Goal: Feedback & Contribution: Submit feedback/report problem

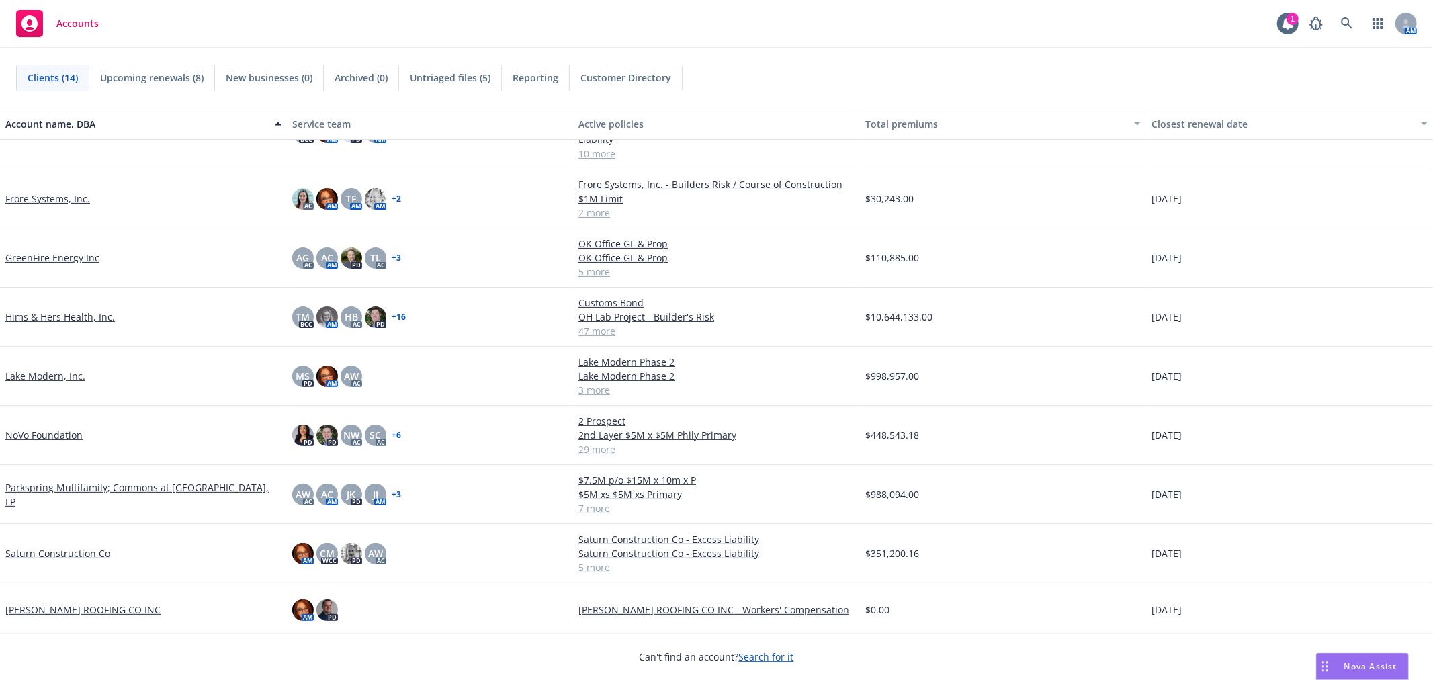
scroll to position [308, 0]
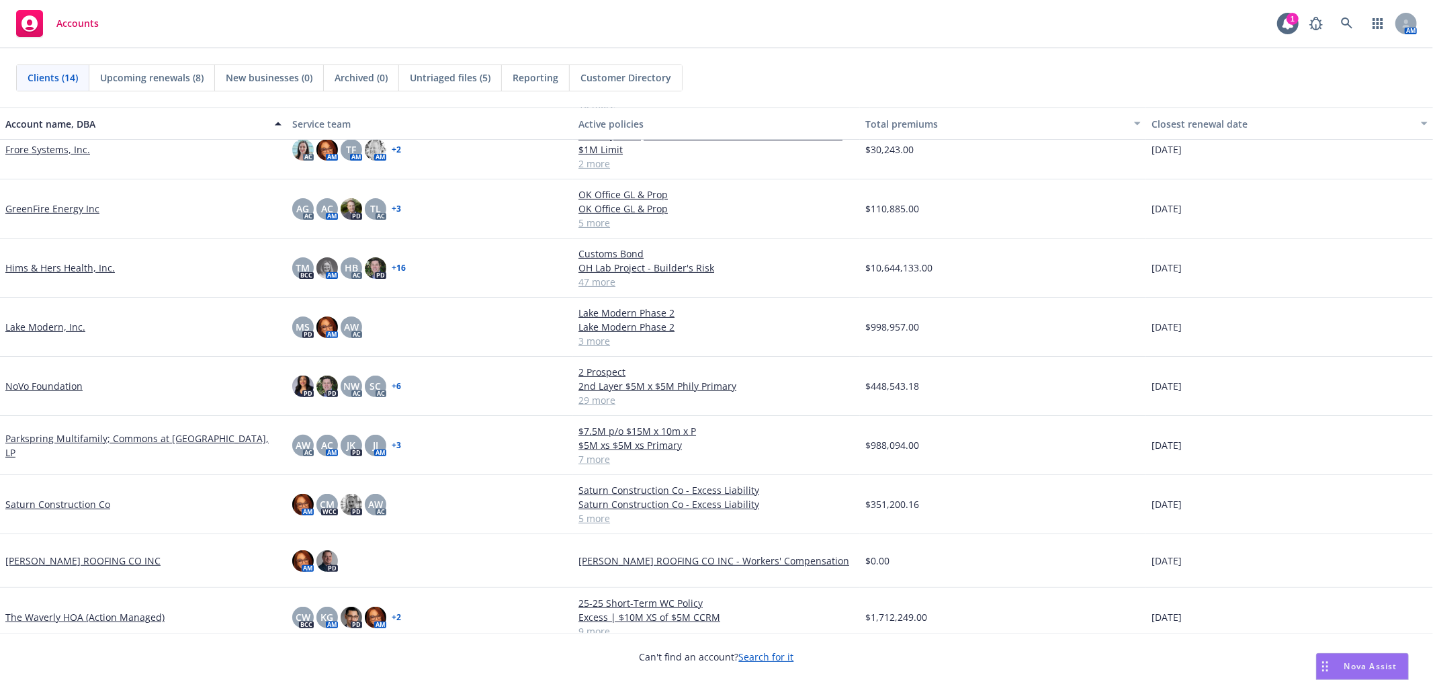
click at [45, 497] on link "Saturn Construction Co" at bounding box center [57, 504] width 105 height 14
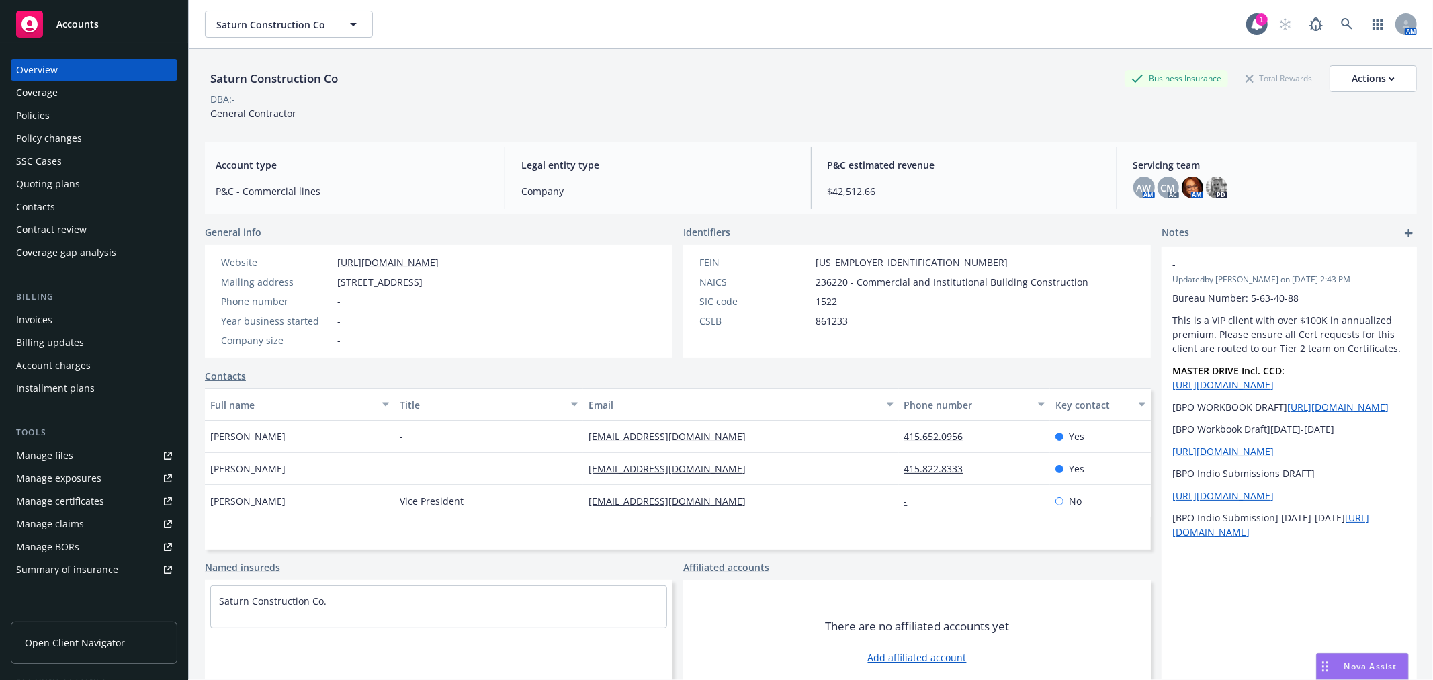
click at [75, 187] on div "Quoting plans" at bounding box center [48, 183] width 64 height 21
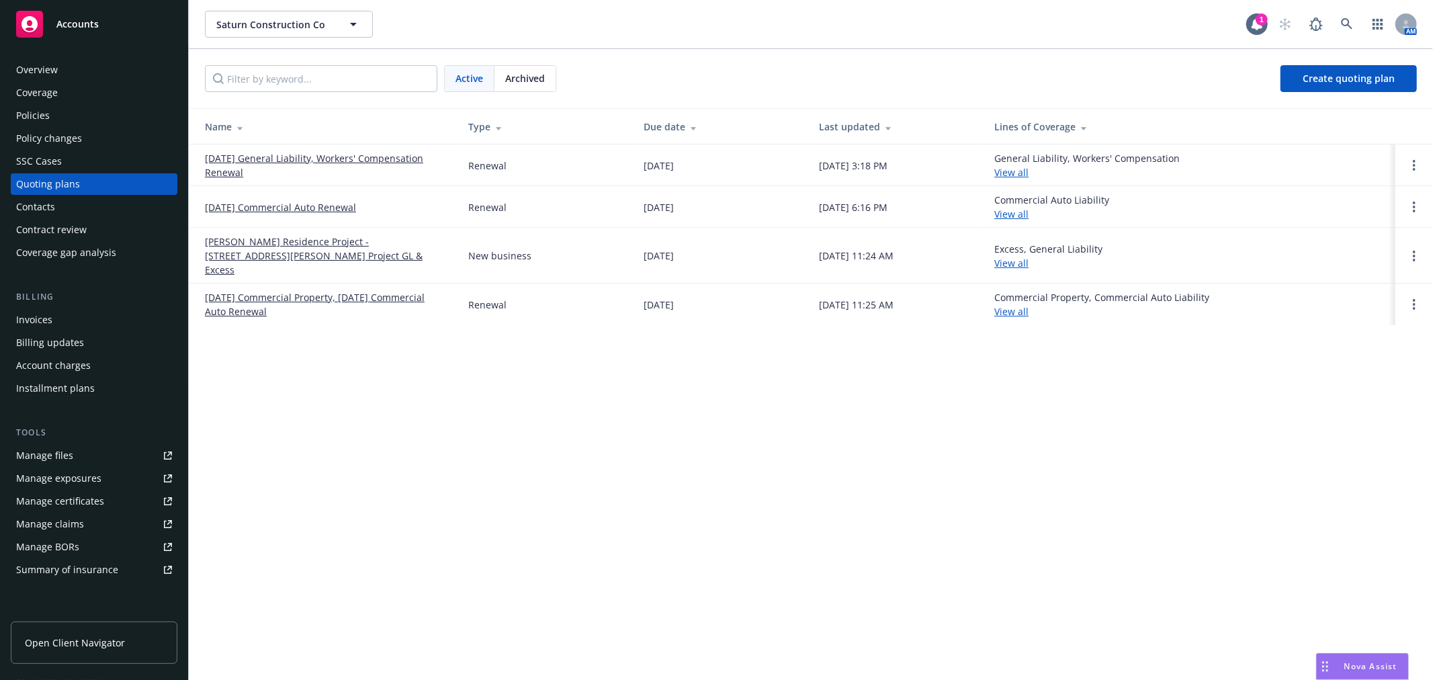
click at [242, 290] on link "[DATE] Commercial Property, [DATE] Commercial Auto Renewal" at bounding box center [326, 304] width 242 height 28
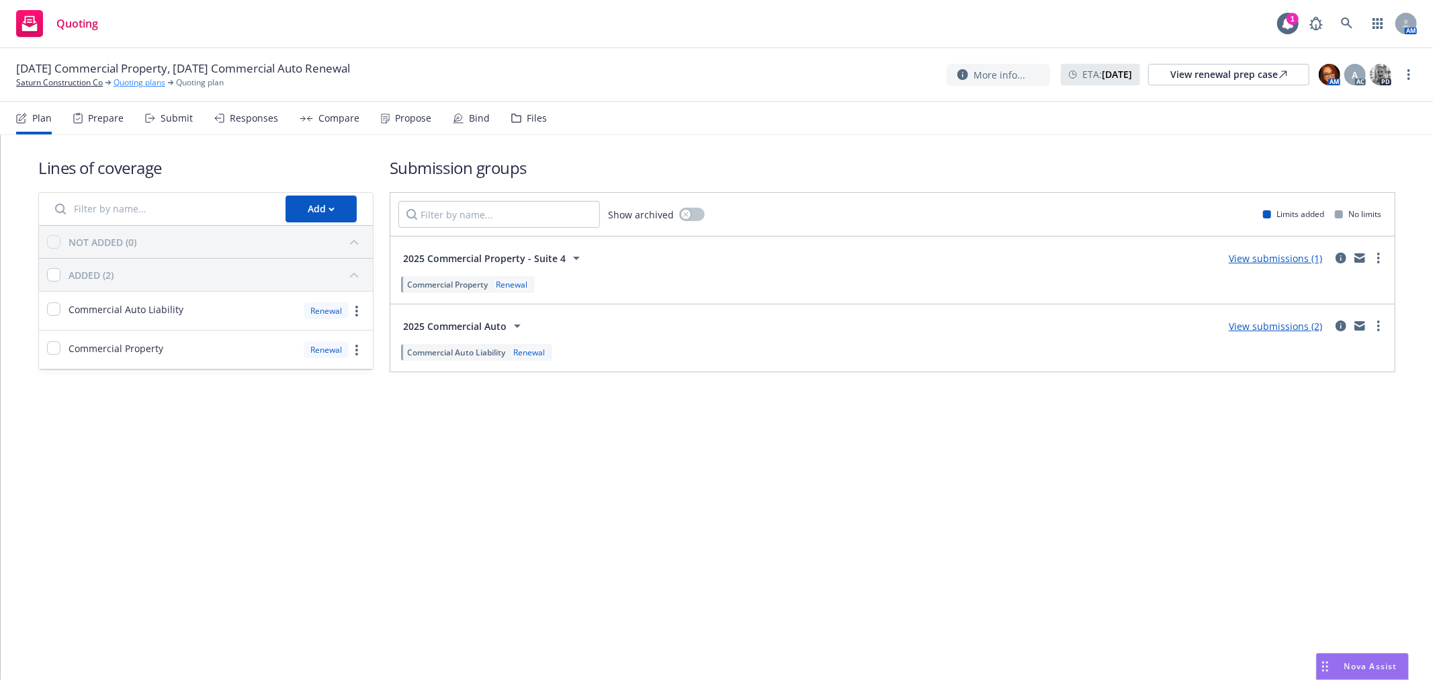
click at [131, 77] on link "Quoting plans" at bounding box center [140, 83] width 52 height 12
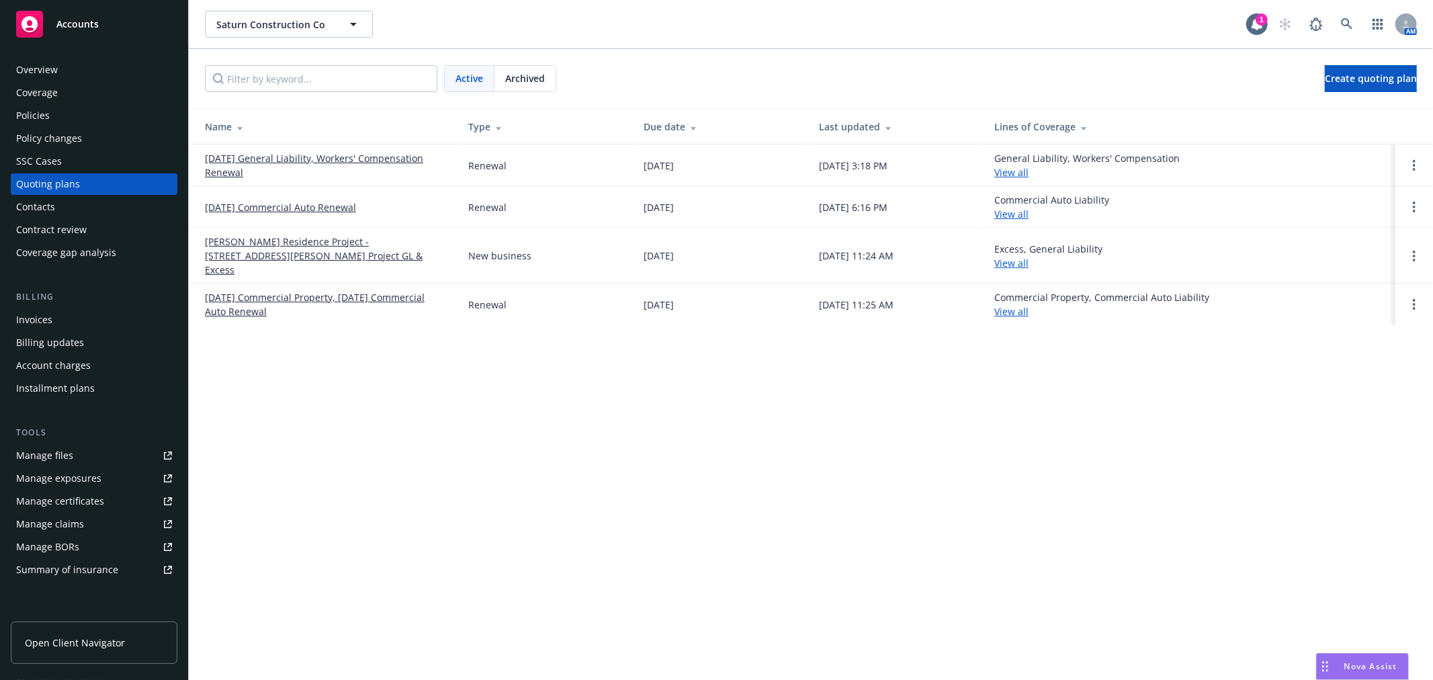
click at [276, 155] on link "[DATE] General Liability, Workers' Compensation Renewal" at bounding box center [326, 165] width 242 height 28
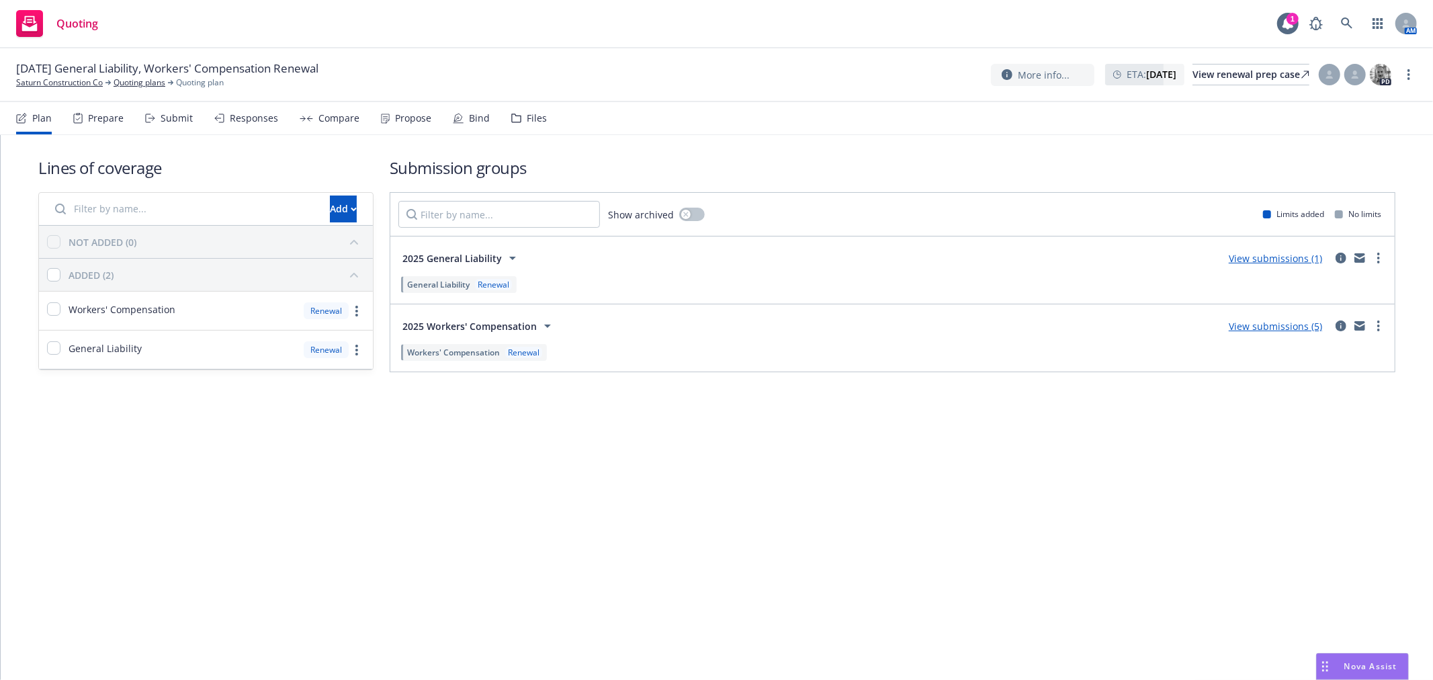
click at [1268, 324] on link "View submissions (5)" at bounding box center [1275, 326] width 93 height 13
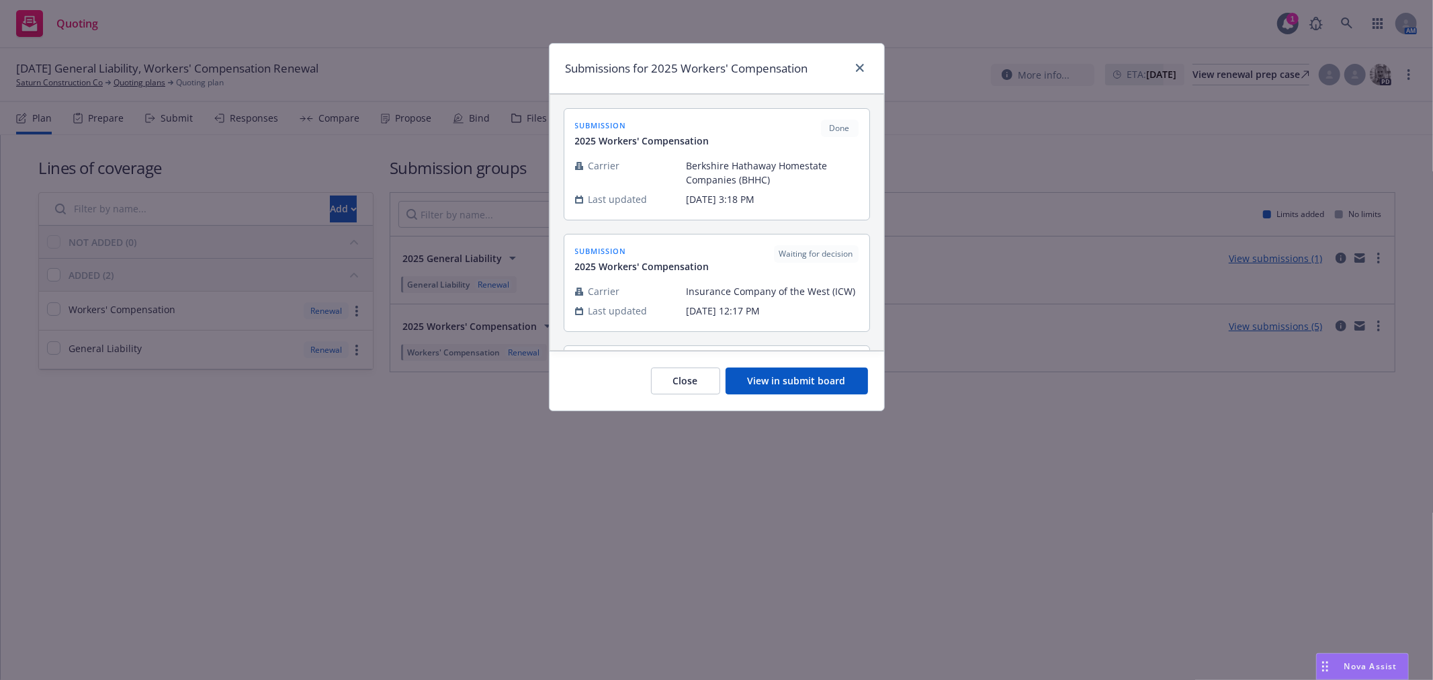
click at [783, 377] on button "View in submit board" at bounding box center [796, 380] width 142 height 27
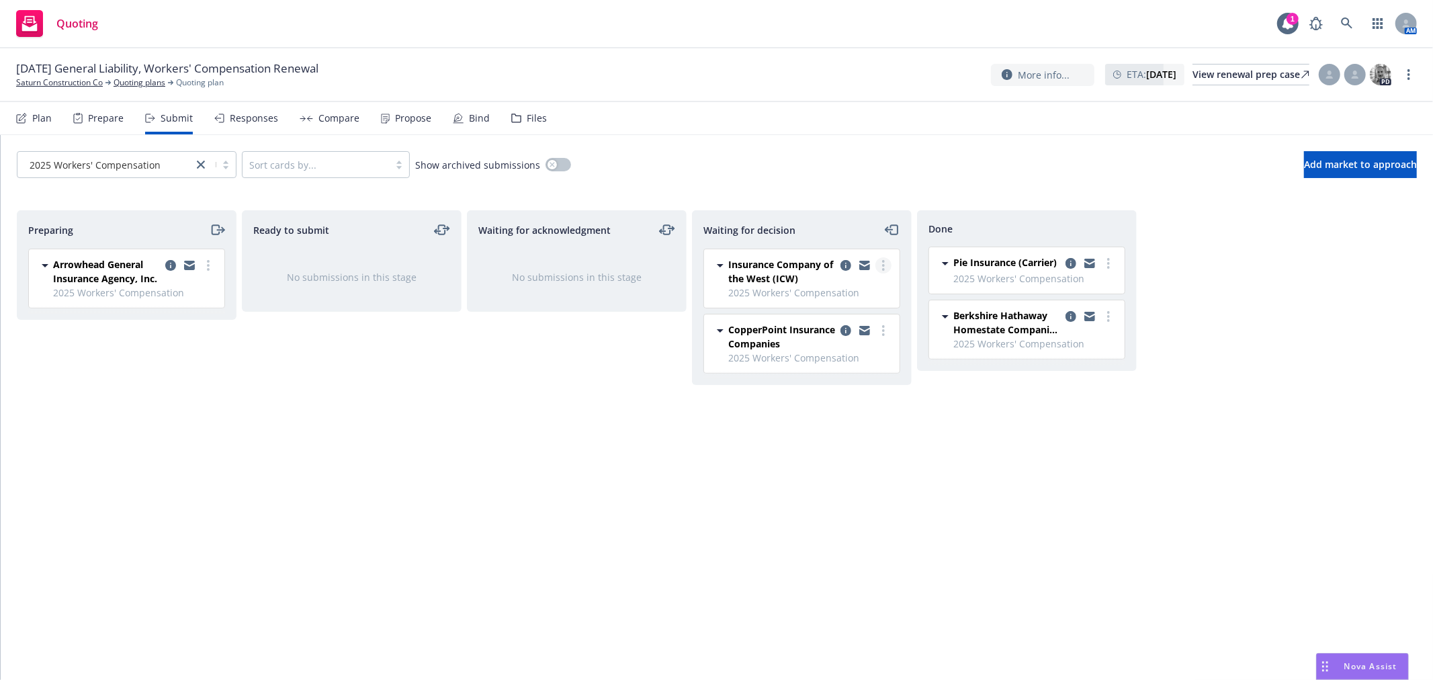
click at [883, 265] on circle "more" at bounding box center [883, 265] width 3 height 3
click at [852, 374] on span "Add declined decision" at bounding box center [822, 373] width 132 height 13
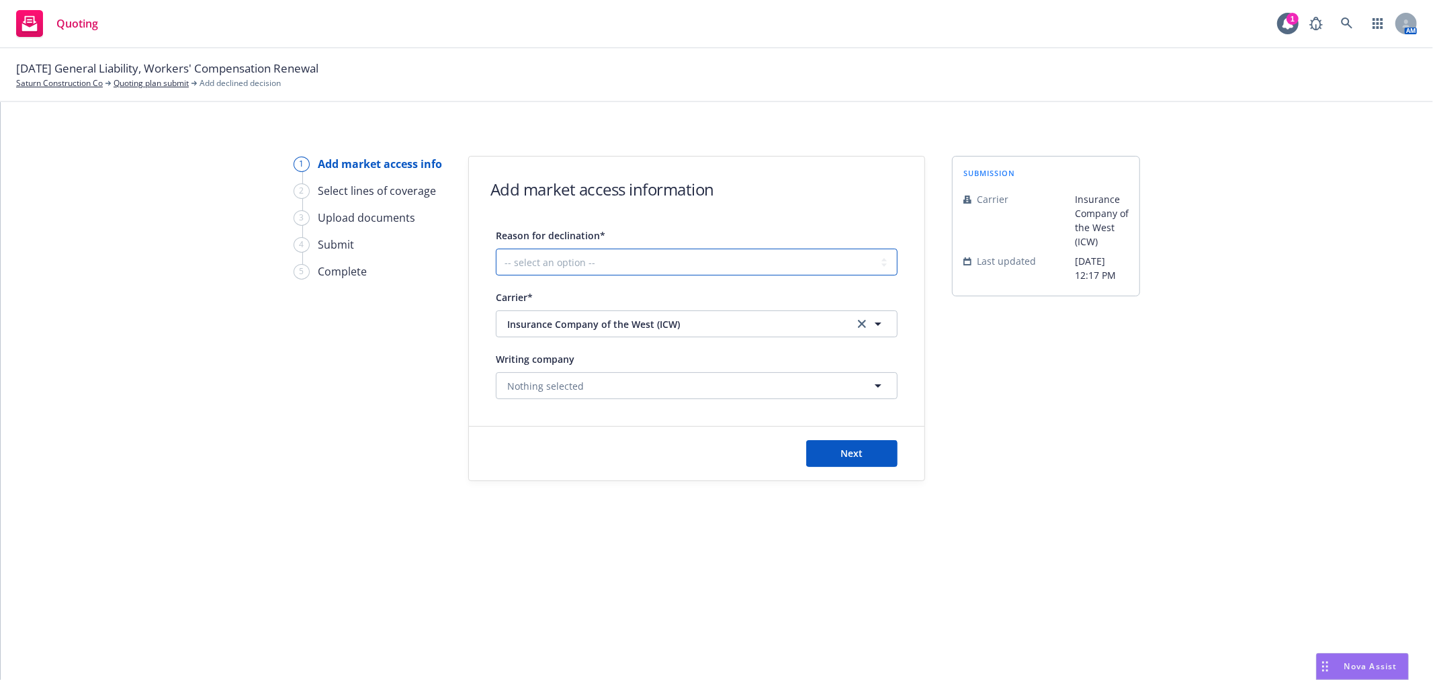
click at [549, 262] on select "-- select an option -- Cannot compete with other markets Carrier non-renewed Ca…" at bounding box center [697, 262] width 402 height 27
select select "CLIENT_NATURE_OF_SERVICES"
click at [496, 249] on select "-- select an option -- Cannot compete with other markets Carrier non-renewed Ca…" at bounding box center [697, 262] width 402 height 27
click at [846, 458] on span "Next" at bounding box center [852, 453] width 22 height 13
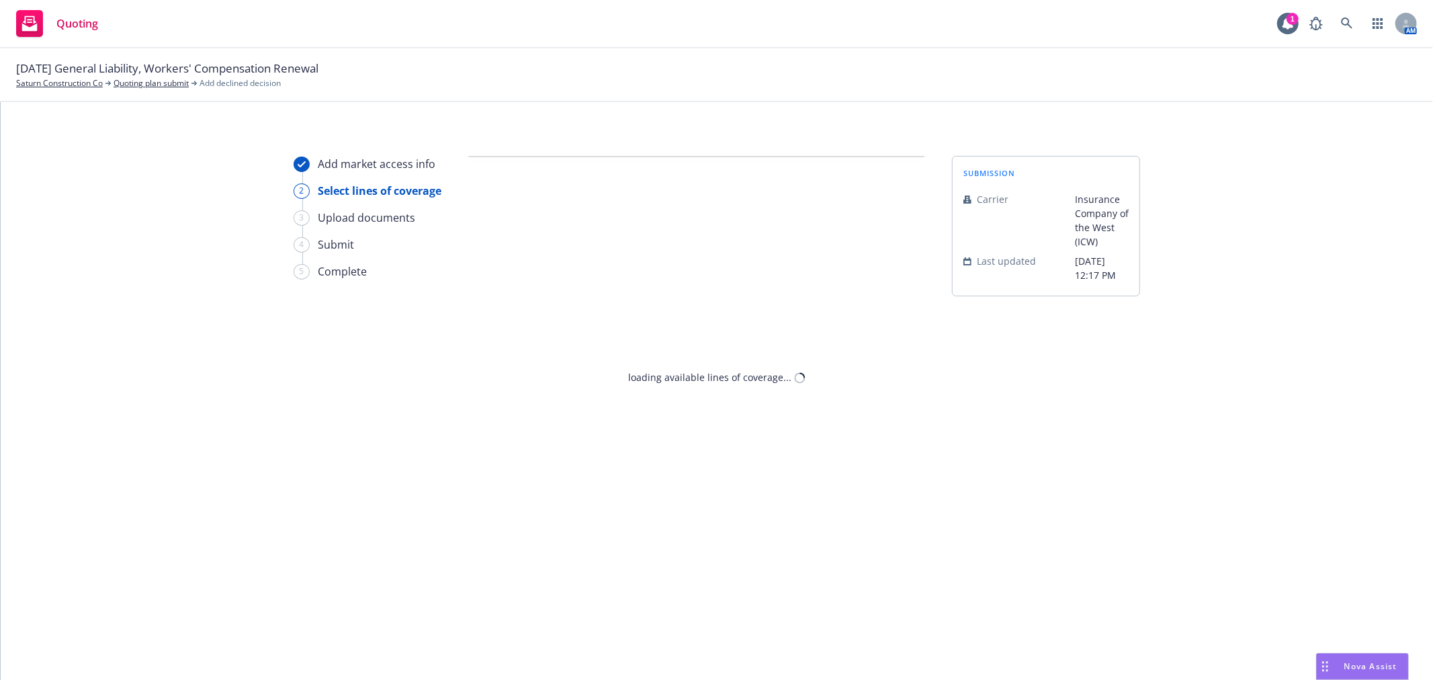
select select "CLIENT_NATURE_OF_SERVICES"
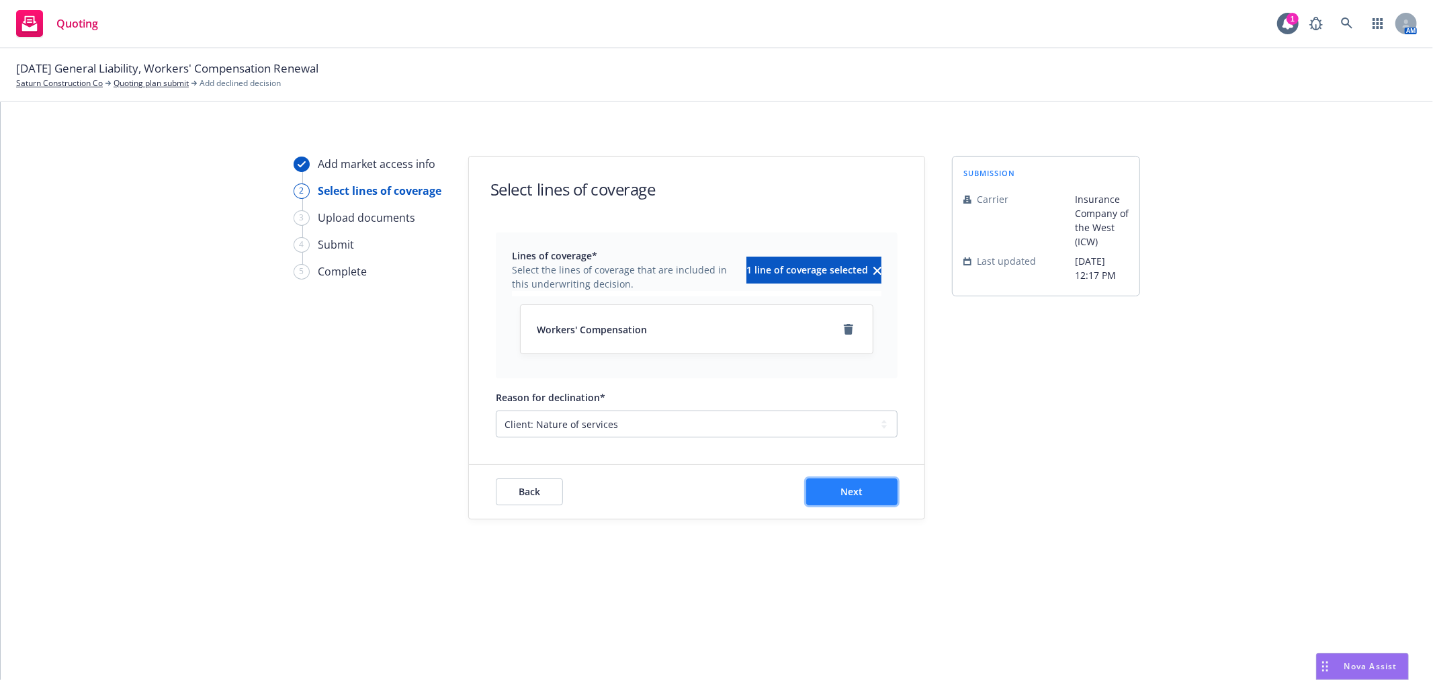
click at [836, 488] on button "Next" at bounding box center [851, 491] width 91 height 27
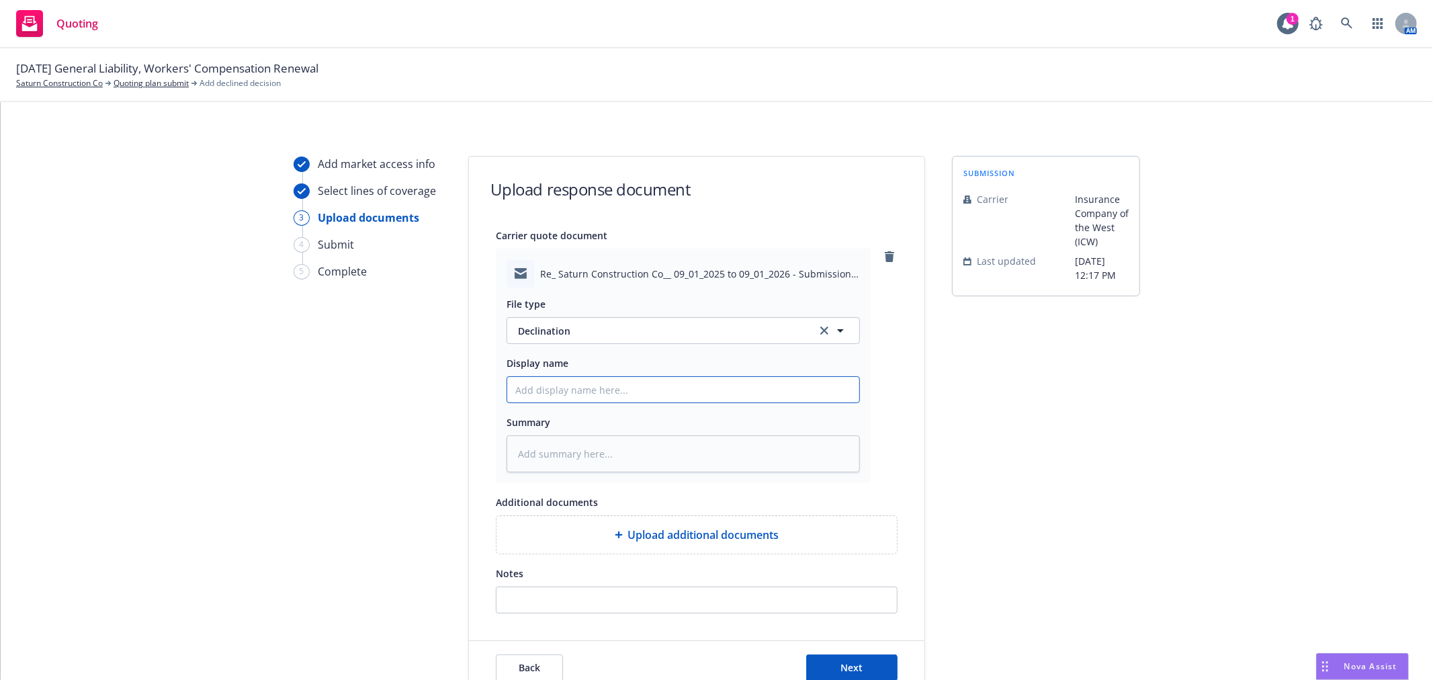
click at [601, 382] on input "Display name" at bounding box center [683, 390] width 352 height 26
type textarea "x"
type input "F"
type textarea "x"
type input "Fr"
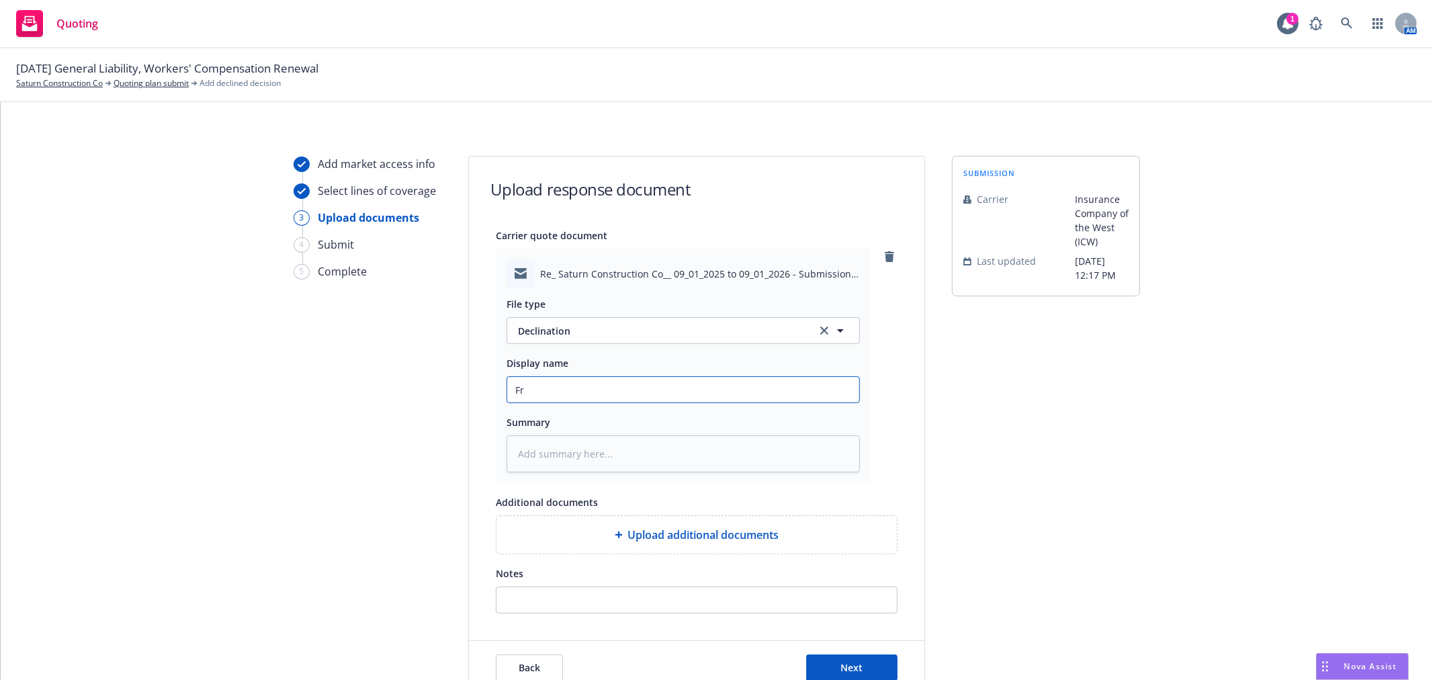
type textarea "x"
type input "Fr"
type textarea "x"
type input "Fr I"
type textarea "x"
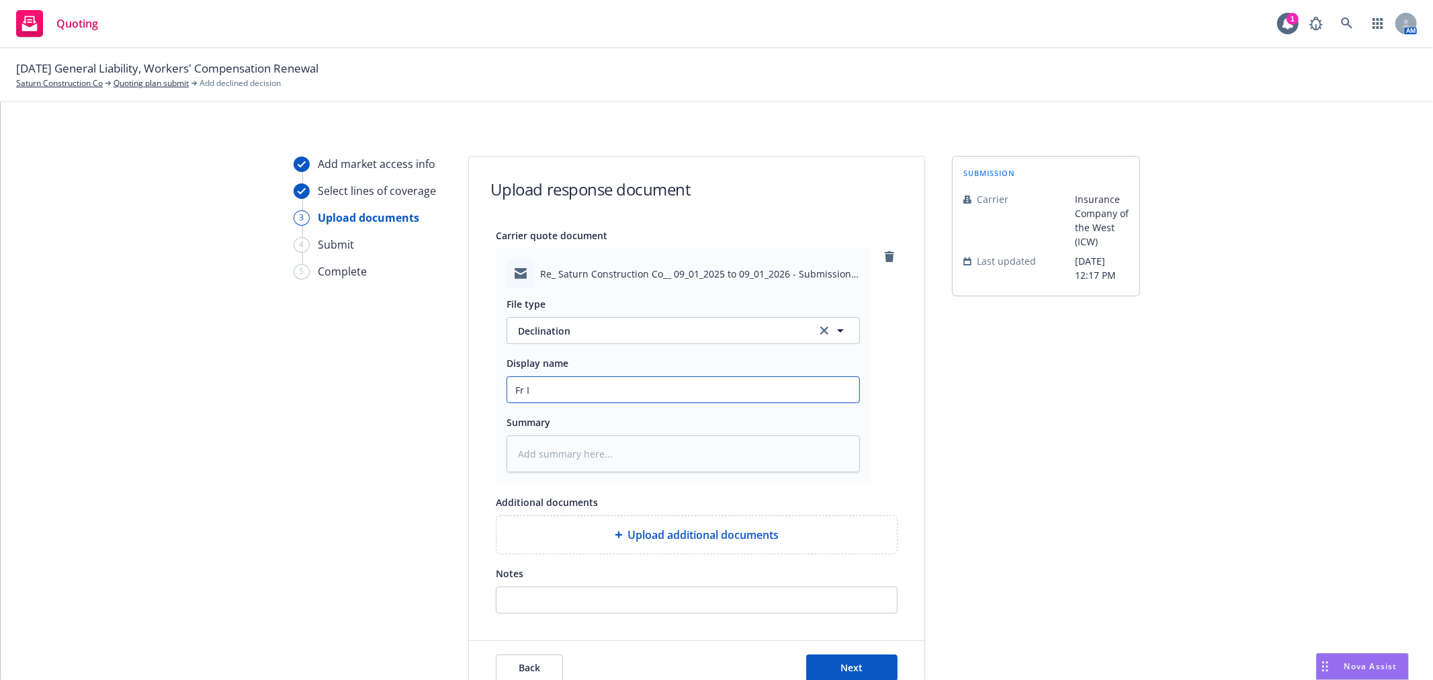
type input "Fr IC"
type textarea "x"
type input "Fr ICW"
type textarea "x"
type input "Fr ICW:"
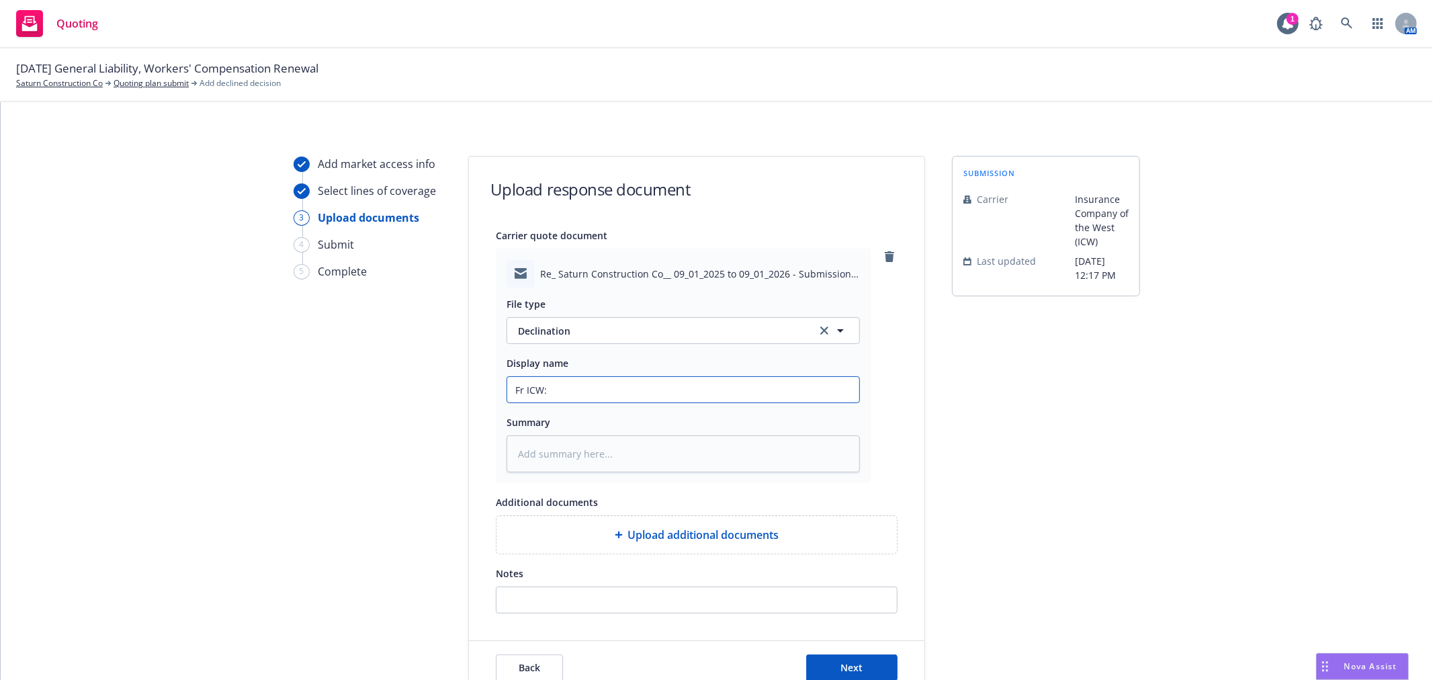
type textarea "x"
type input "Fr ICW:"
type textarea "x"
type input "Fr ICW: D"
type textarea "x"
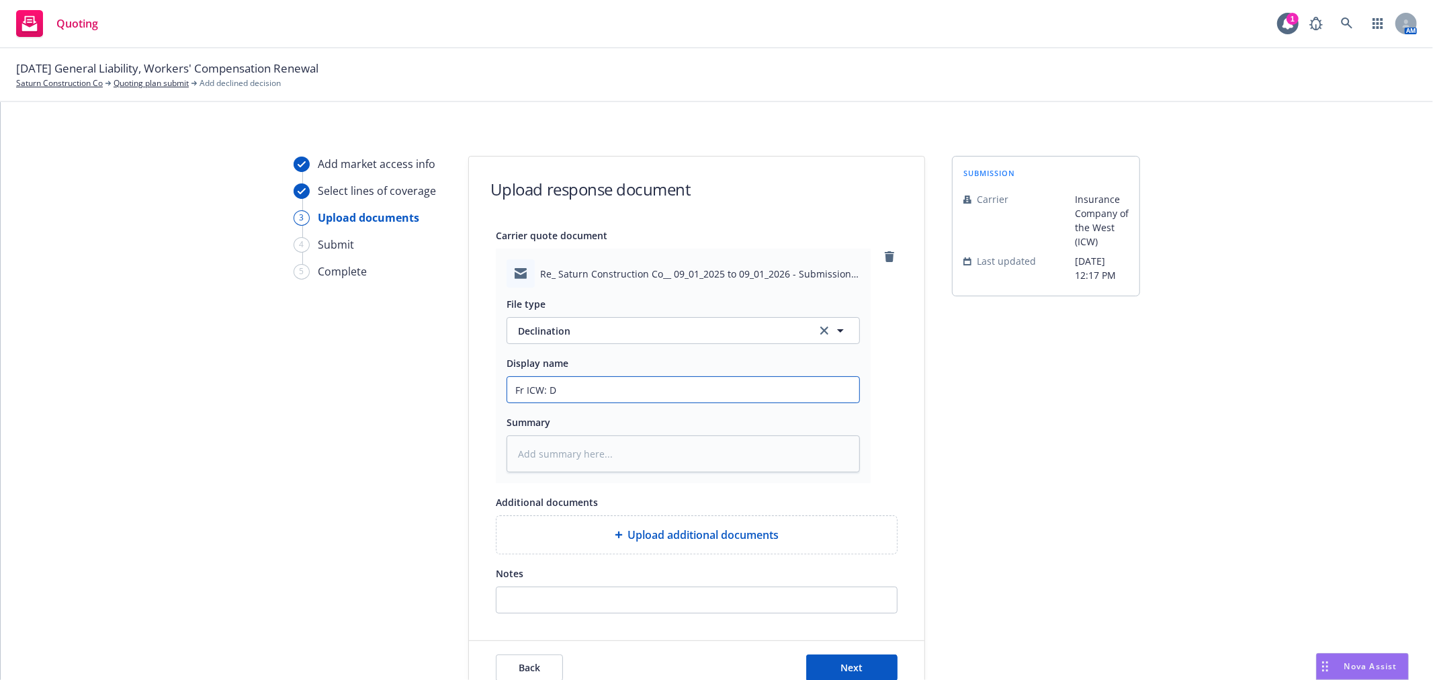
type input "Fr ICW: De"
type textarea "x"
type input "Fr ICW: Dec"
type textarea "x"
type input "Fr ICW: Decl"
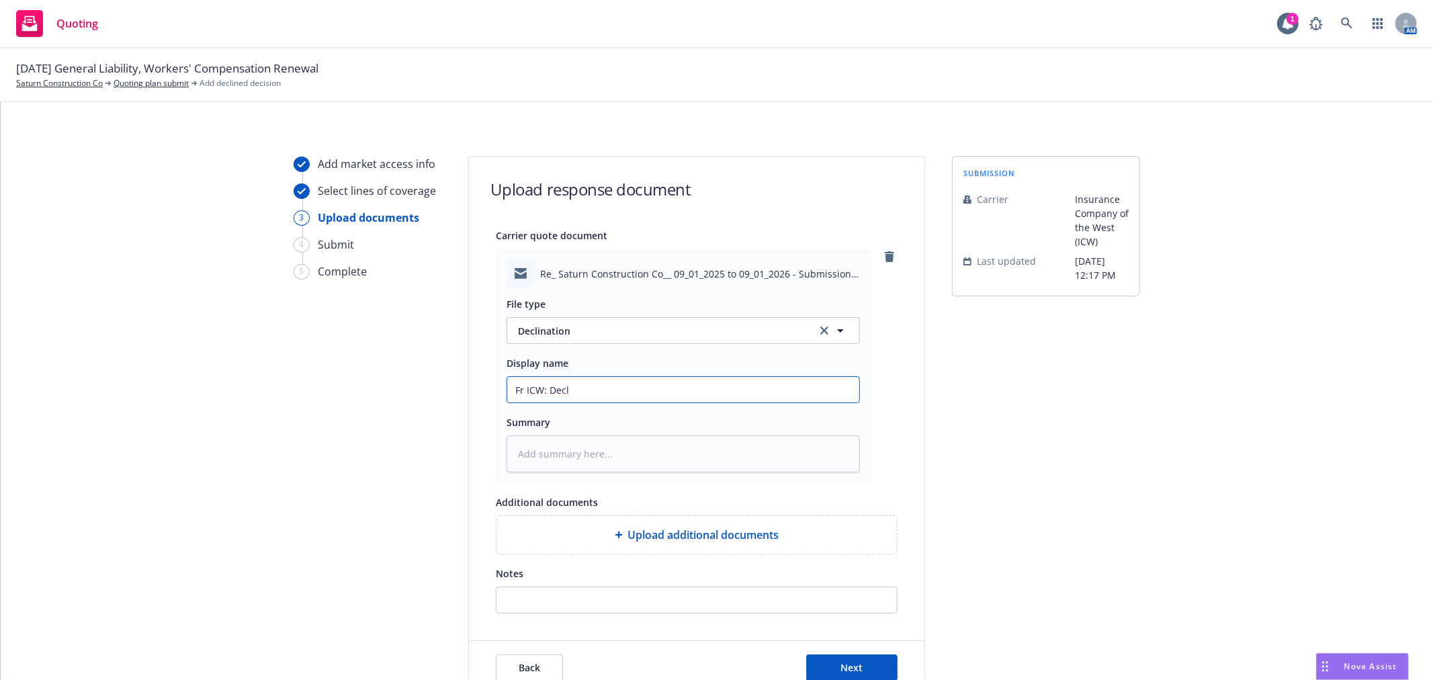
type textarea "x"
type input "Fr ICW: Decli"
type textarea "x"
type input "Fr ICW: Declin"
type textarea "x"
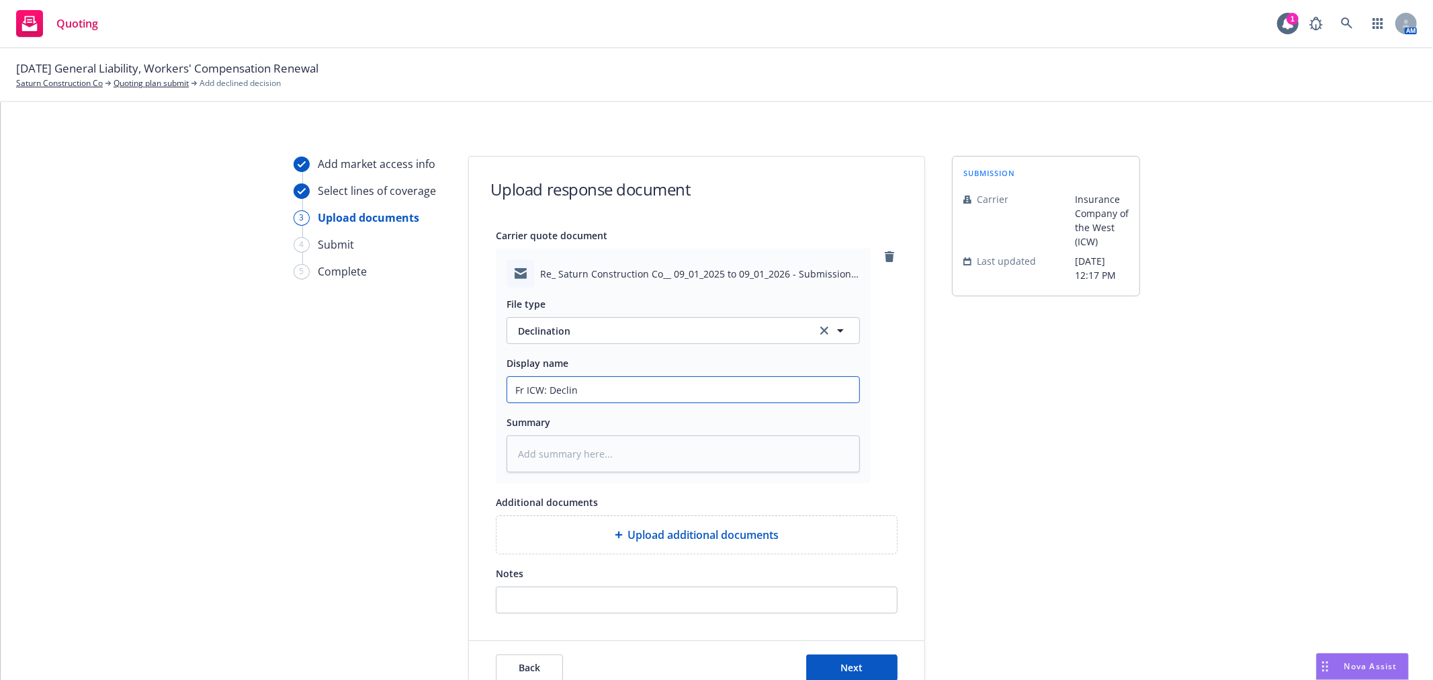
type input "Fr ICW: Declina"
type textarea "x"
type input "Fr ICW: Declinat"
type textarea "x"
type input "Fr ICW: Declinati"
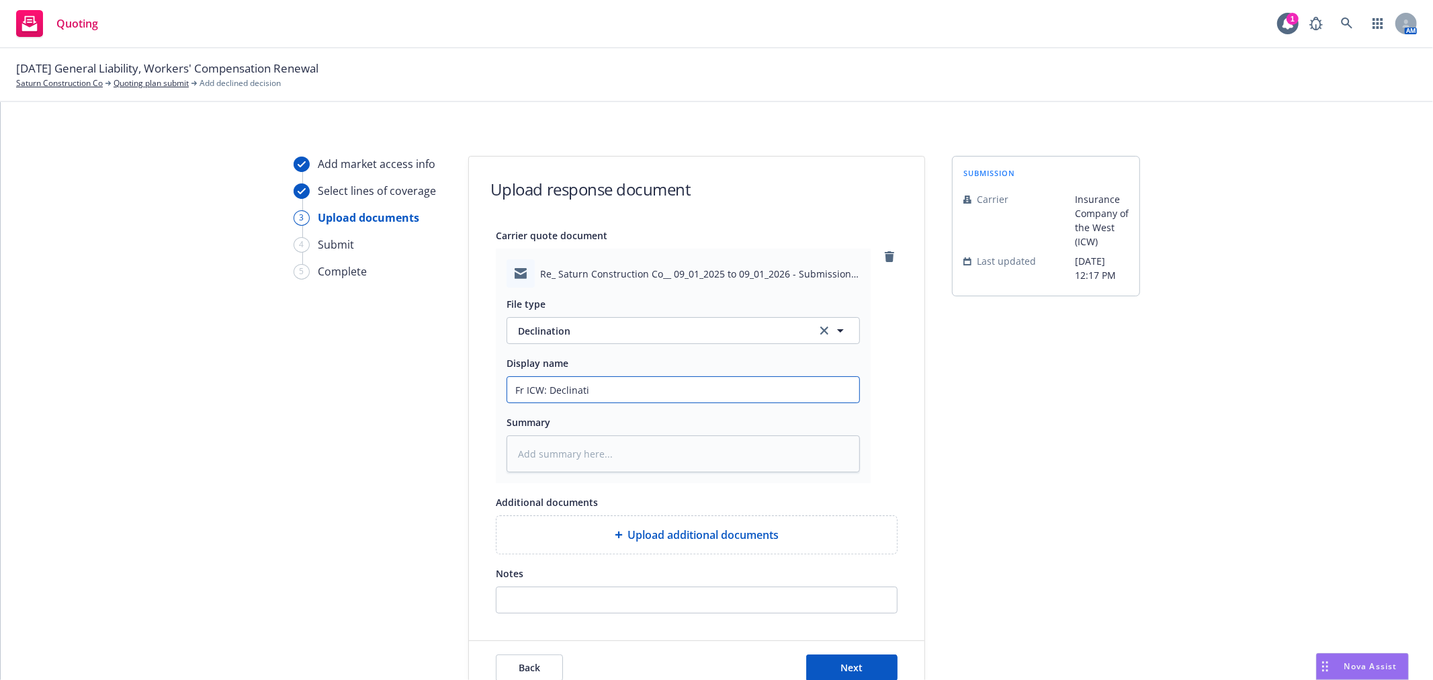
type textarea "x"
type input "Fr ICW: Declinatio"
type textarea "x"
type input "Fr ICW: Declination"
type textarea "x"
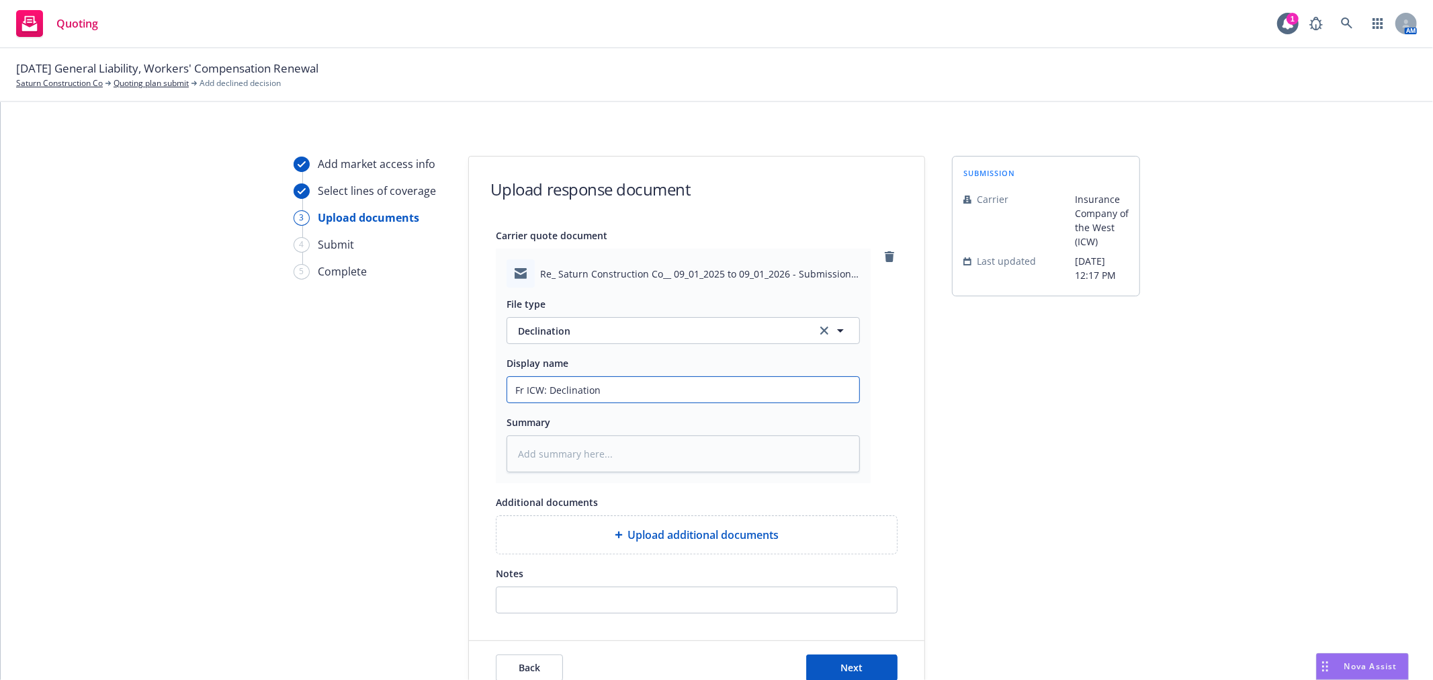
type input "Fr ICW: Declination"
type textarea "x"
type input "Fr ICW: Declination -"
type textarea "x"
type input "Fr ICW: Declination -"
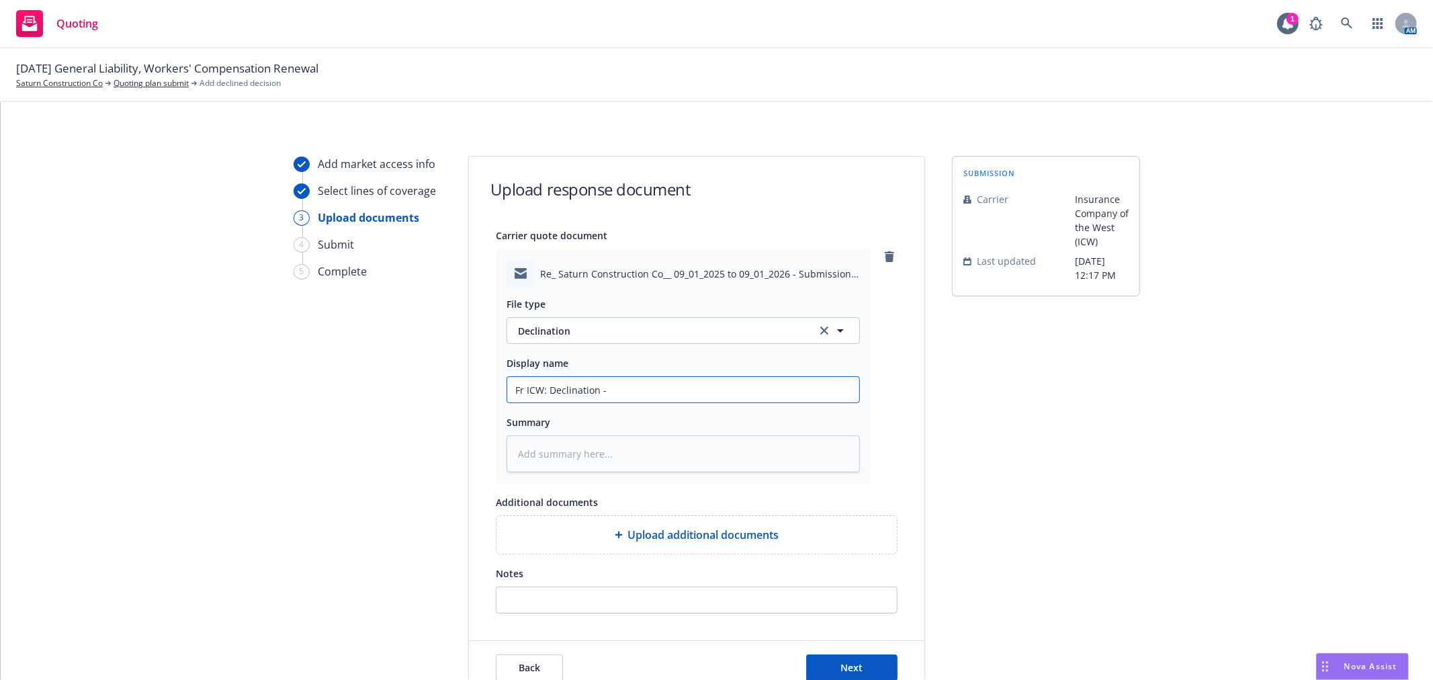
type textarea "x"
type input "Fr ICW: Declination - r"
type textarea "x"
type input "Fr ICW: Declination - ro"
type textarea "x"
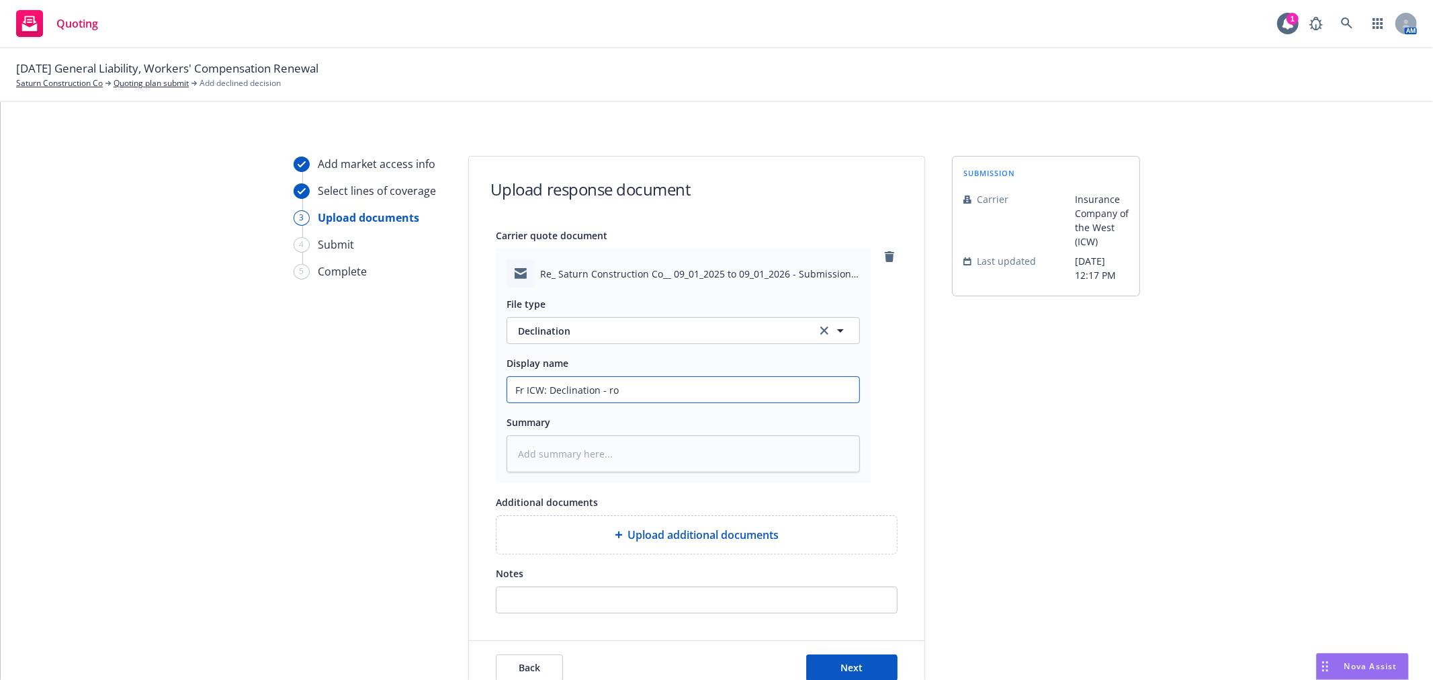
type input "Fr ICW: Declination - roo"
type textarea "x"
type input "Fr ICW: Declination - roof"
type textarea "x"
type input "Fr ICW: Declination - roofi"
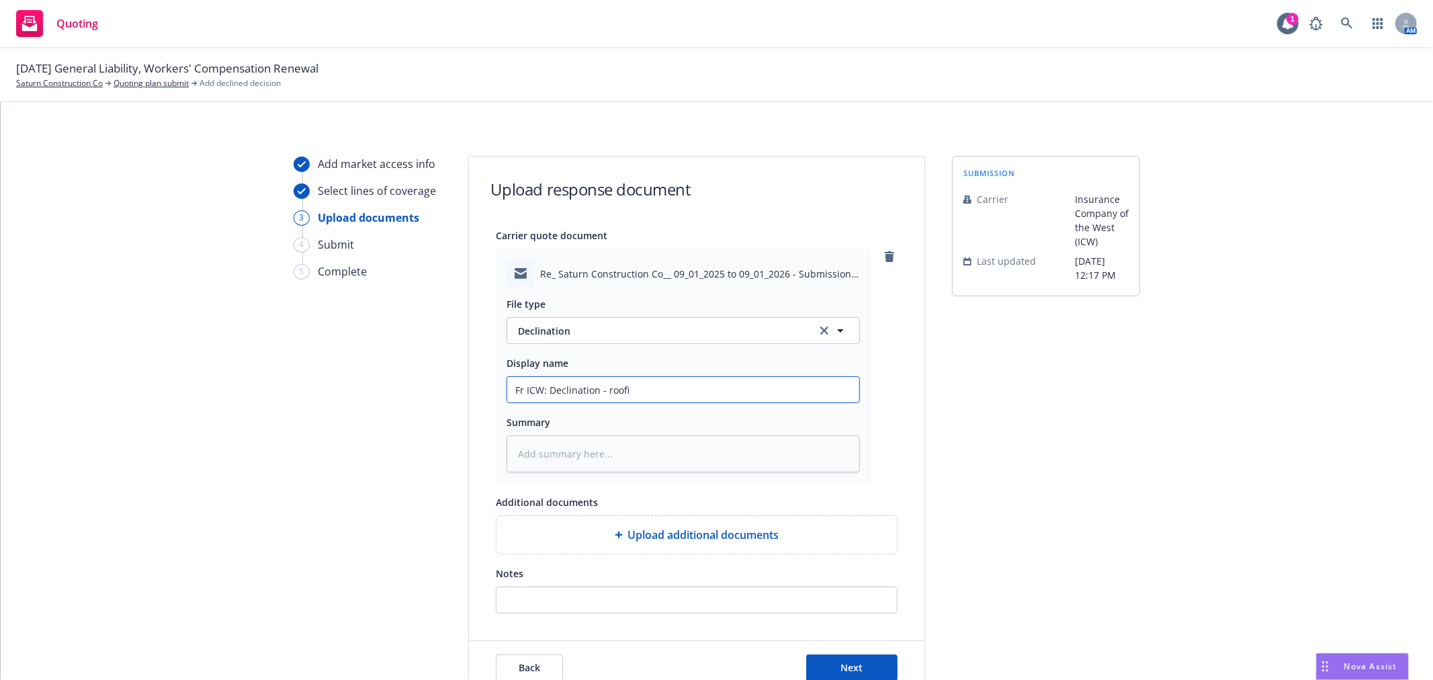
type textarea "x"
type input "Fr ICW: Declination - roofin"
type textarea "x"
type input "Fr ICW: Declination - roofinm"
type textarea "x"
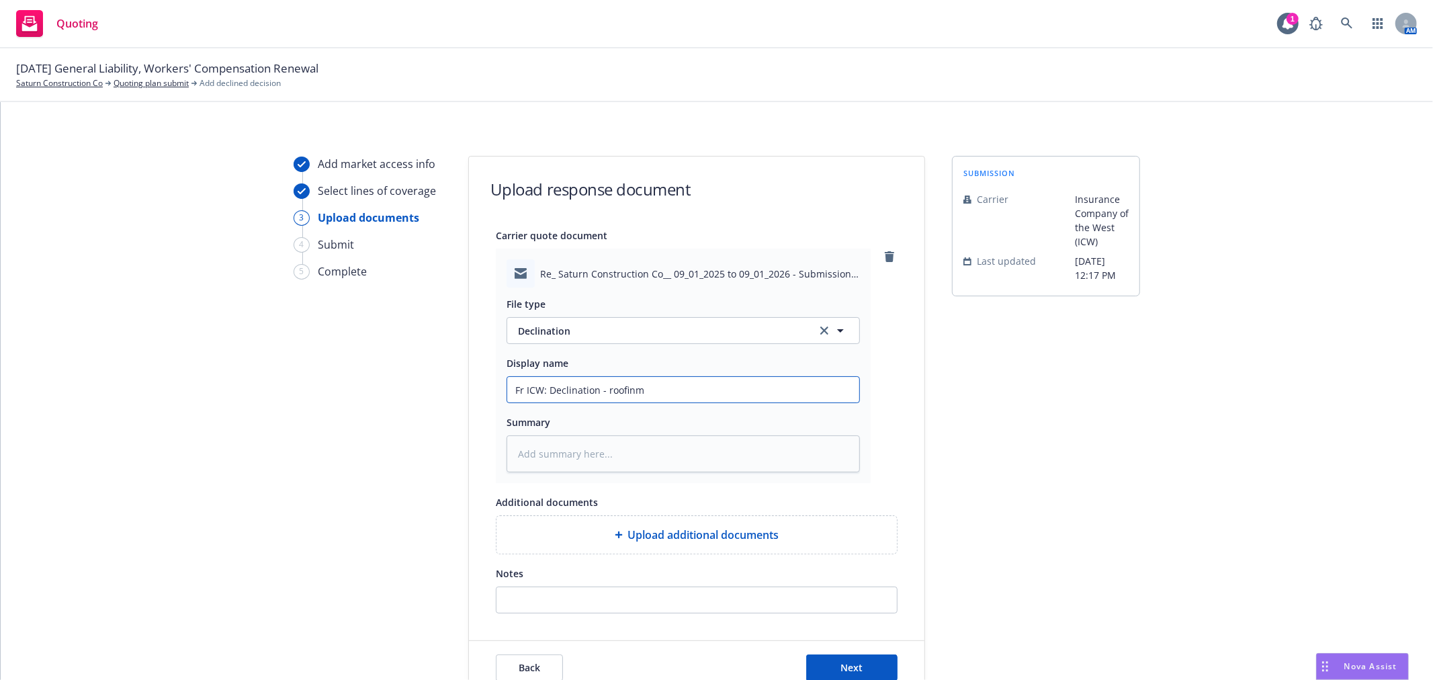
type input "Fr ICW: Declination - roofinmg"
type textarea "x"
type input "Fr ICW: Declination - roofinm"
type textarea "x"
type input "Fr ICW: Declination - roofin"
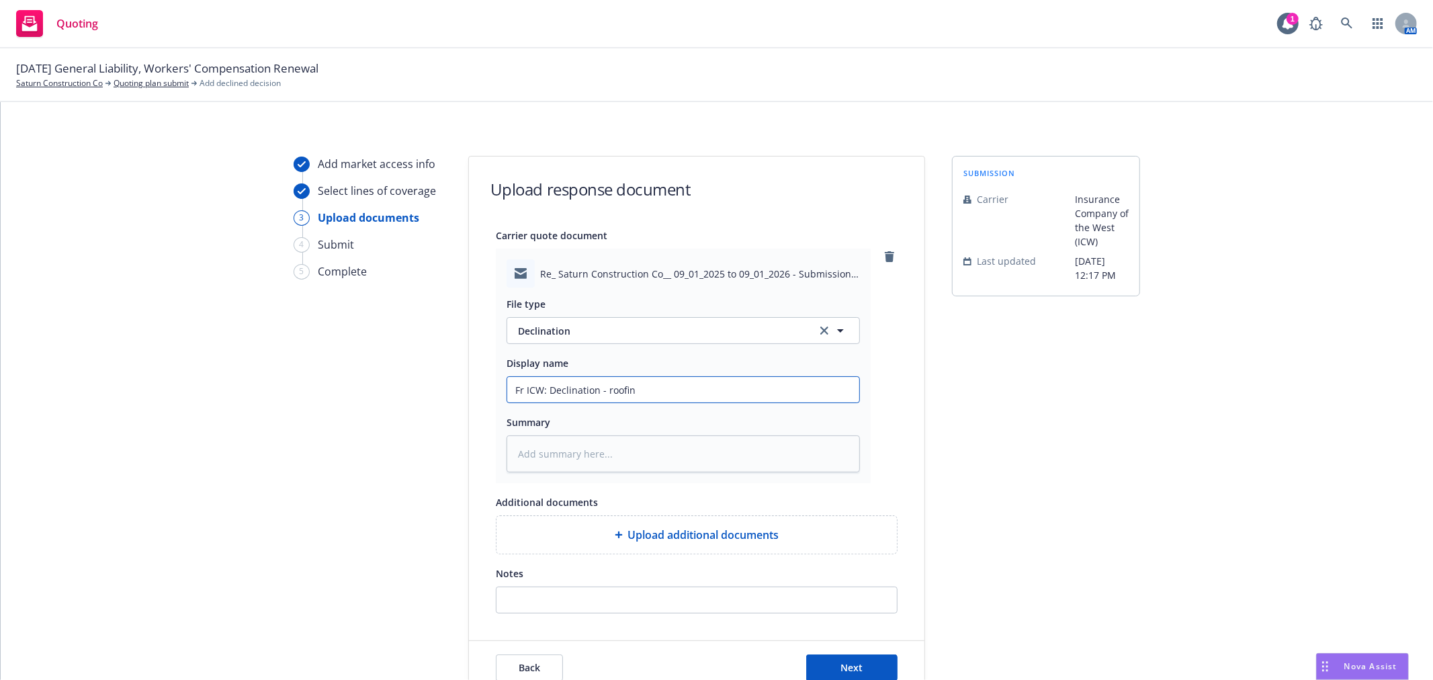
type textarea "x"
type input "Fr ICW: Declination - roofing"
type textarea "x"
type input "Fr ICW: Declination - roofing"
type textarea "x"
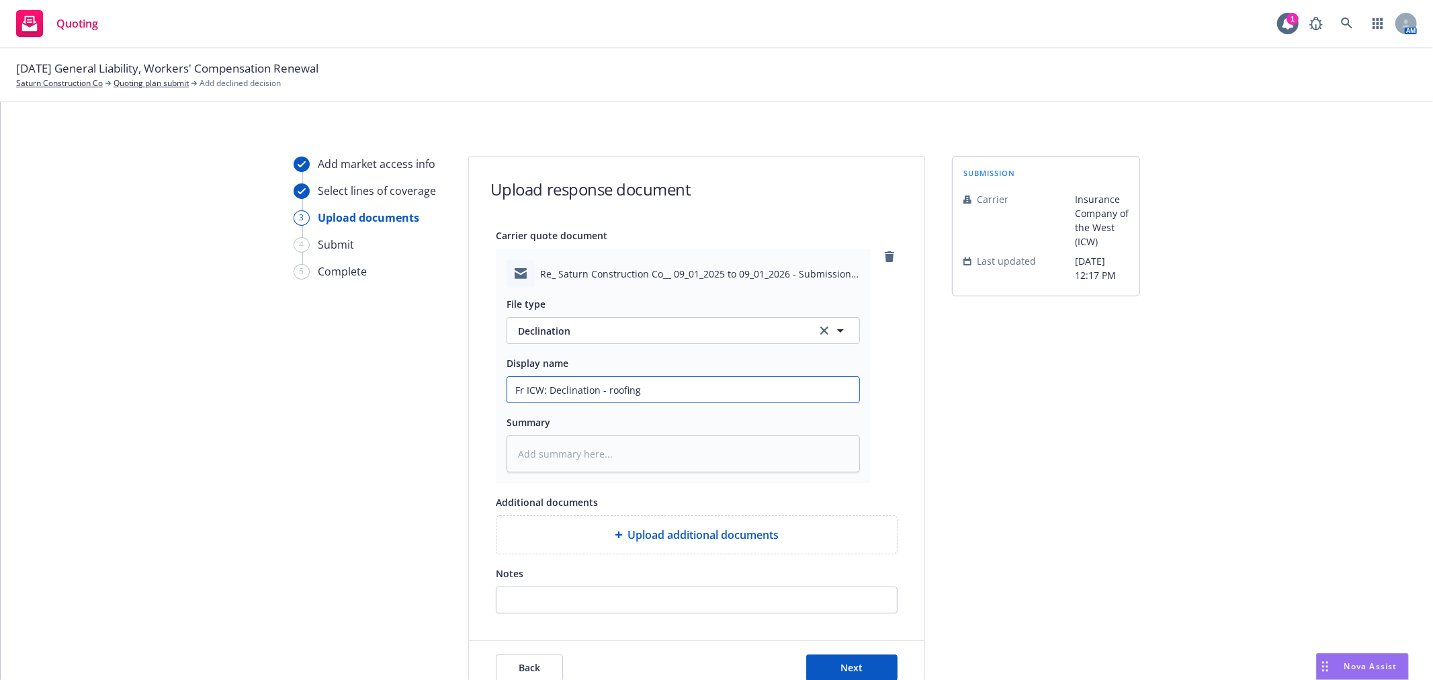
type input "Fr ICW: Declination - roofing u"
type textarea "x"
type input "Fr ICW: Declination - roofing una"
type textarea "x"
type input "Fr ICW: Declination - roofing unac"
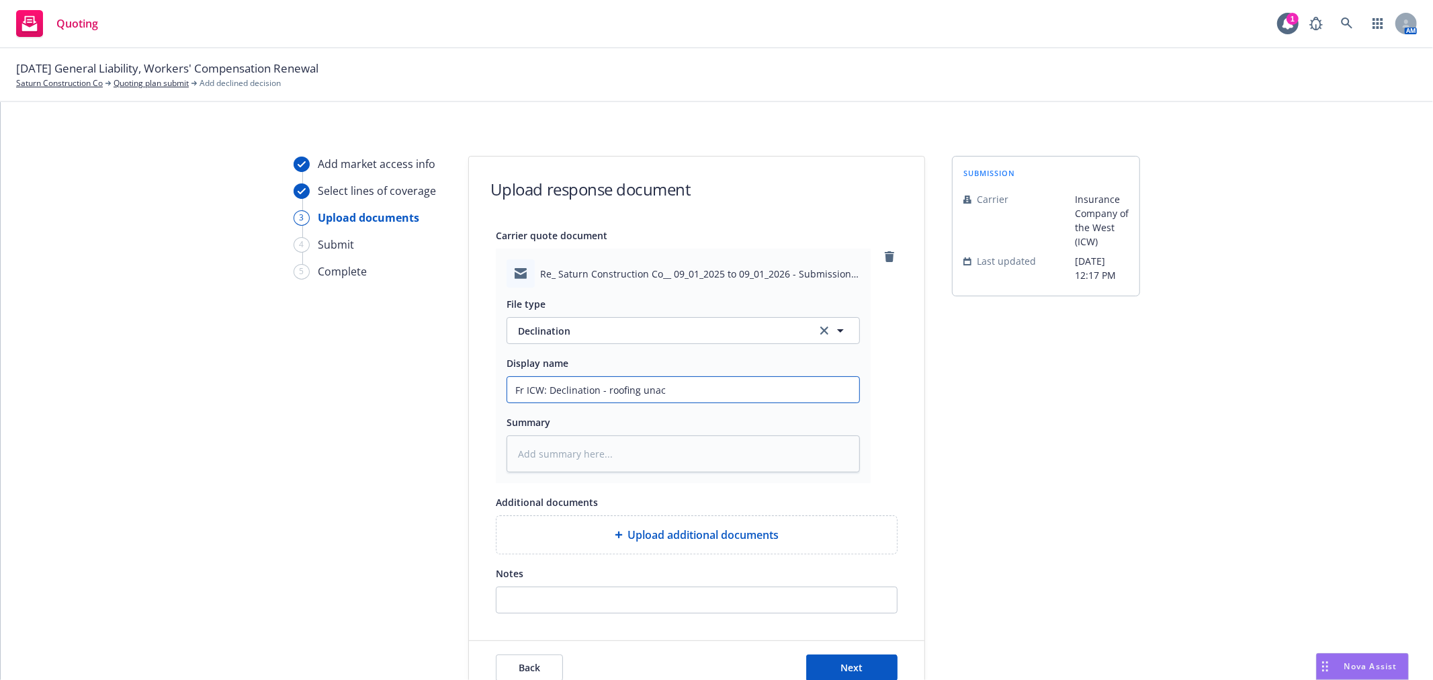
type textarea "x"
type input "Fr ICW: Declination - roofing unacc"
type textarea "x"
type input "Fr ICW: Declination - roofing unacce"
type textarea "x"
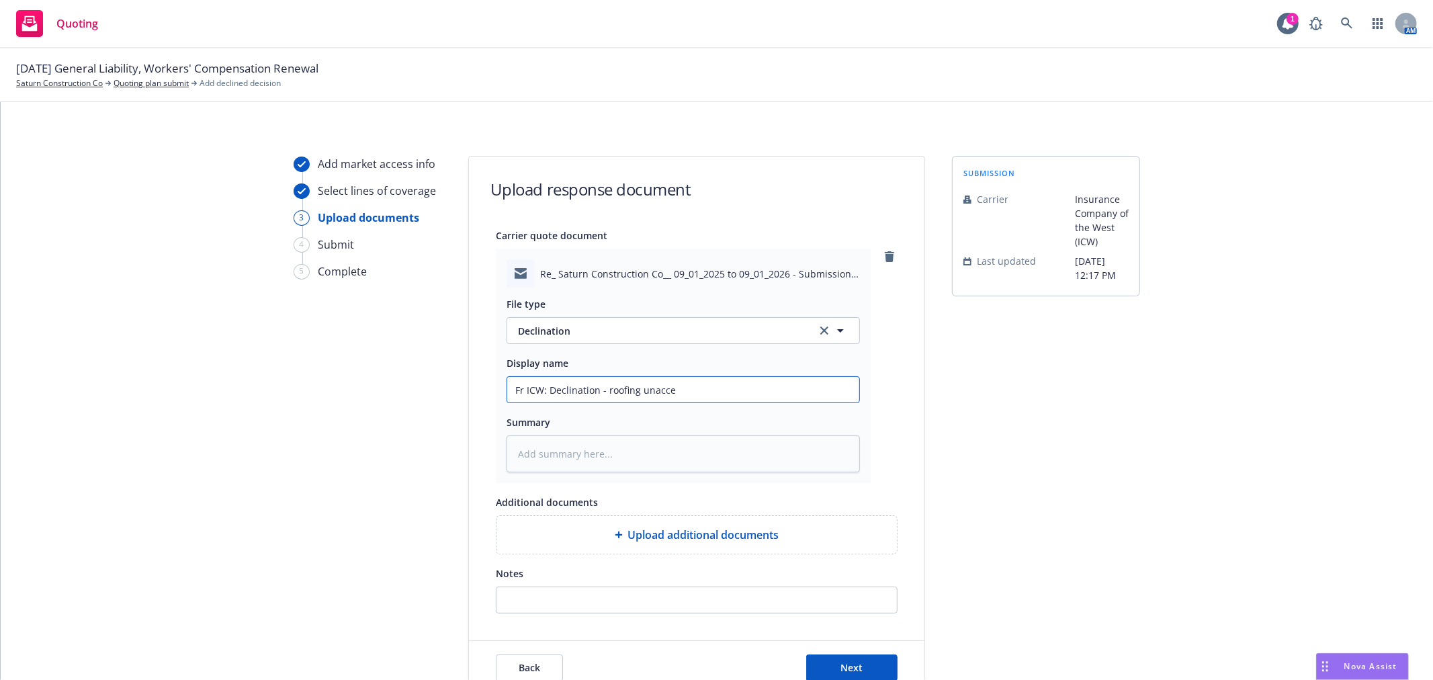
type input "Fr ICW: Declination - roofing unaccep"
type textarea "x"
type input "Fr ICW: Declination - roofing unaccept"
type textarea "x"
type input "Fr ICW: Declination - roofing unaccepta"
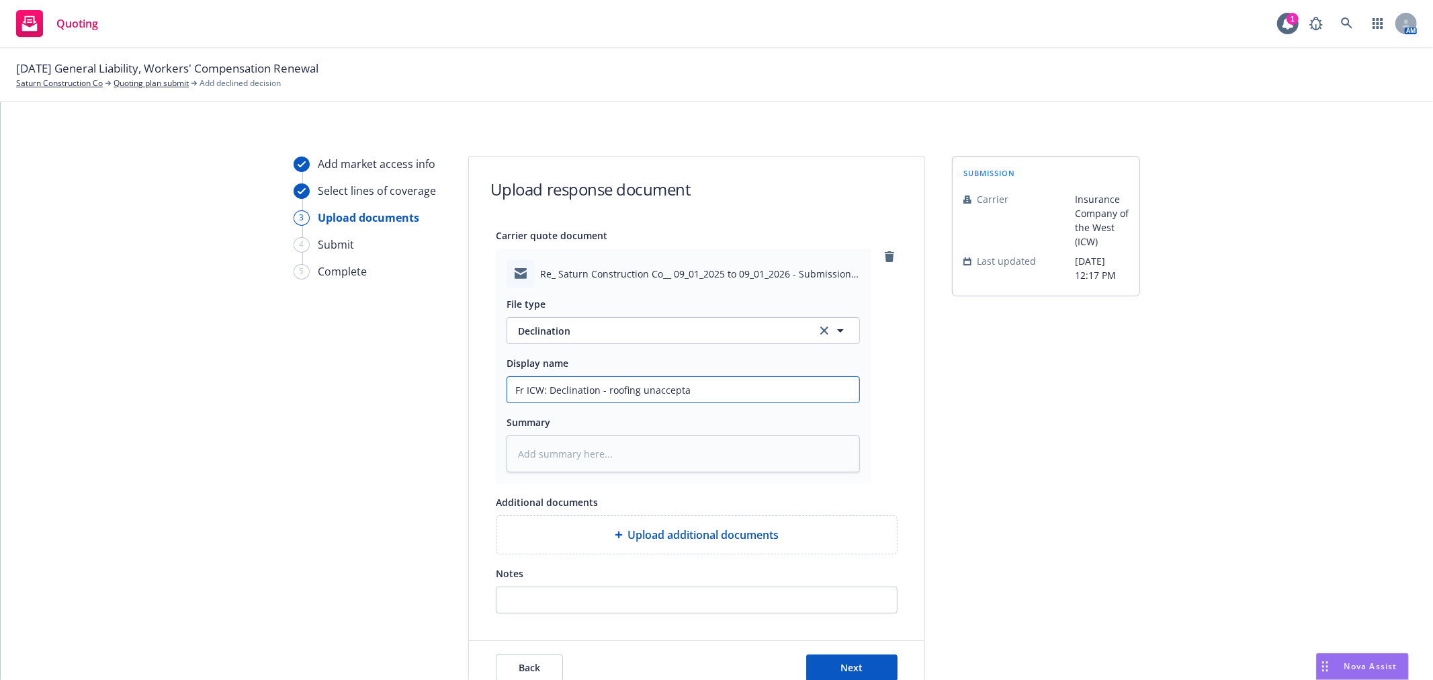
type textarea "x"
type input "Fr ICW: Declination - roofing unacceptab"
type textarea "x"
type input "Fr ICW: Declination - roofing unacceptabl"
type textarea "x"
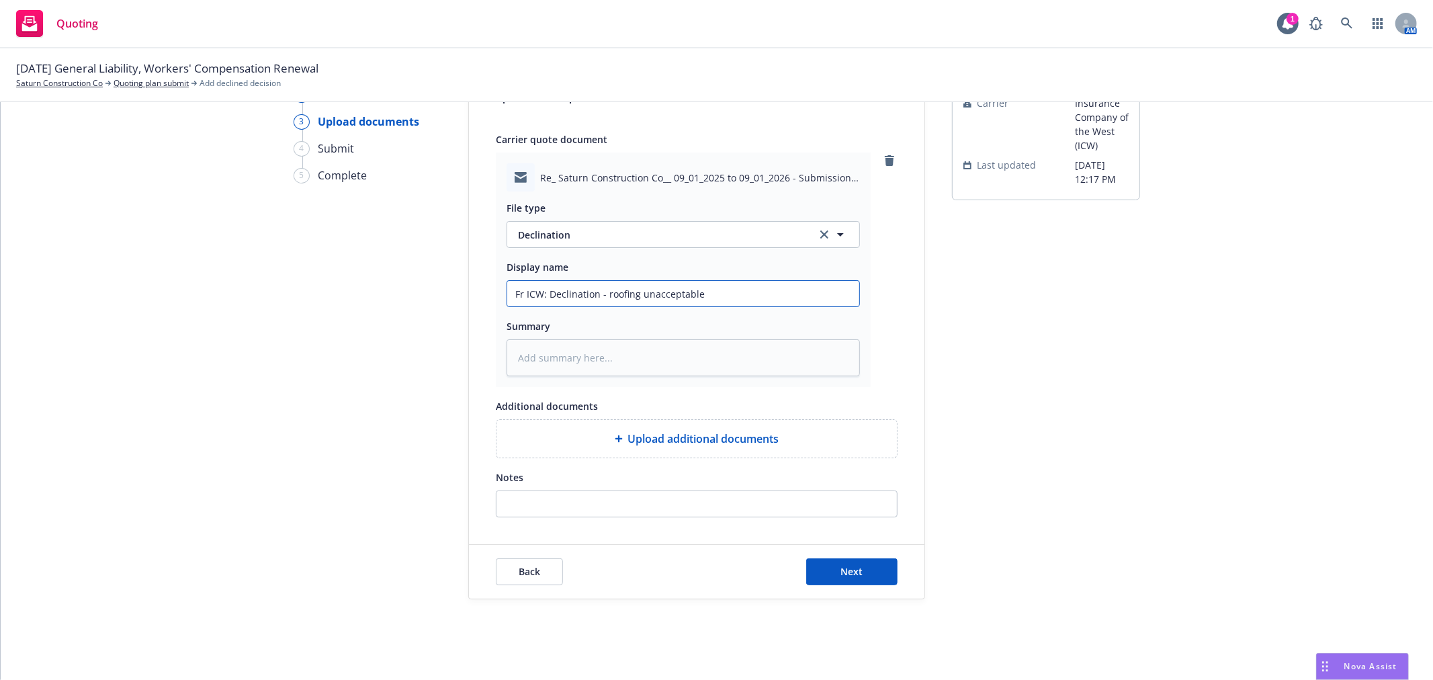
scroll to position [103, 0]
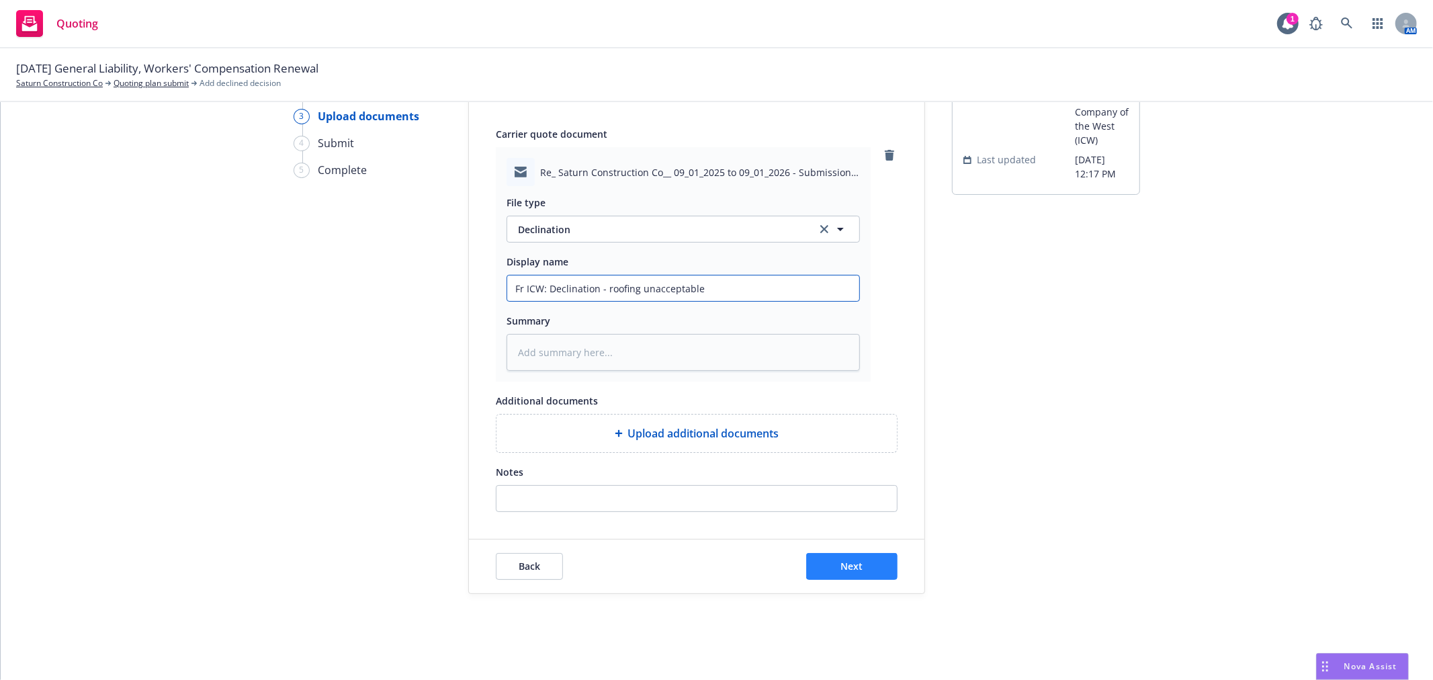
type input "Fr ICW: Declination - roofing unacceptable"
click at [834, 559] on button "Next" at bounding box center [851, 566] width 91 height 27
type textarea "x"
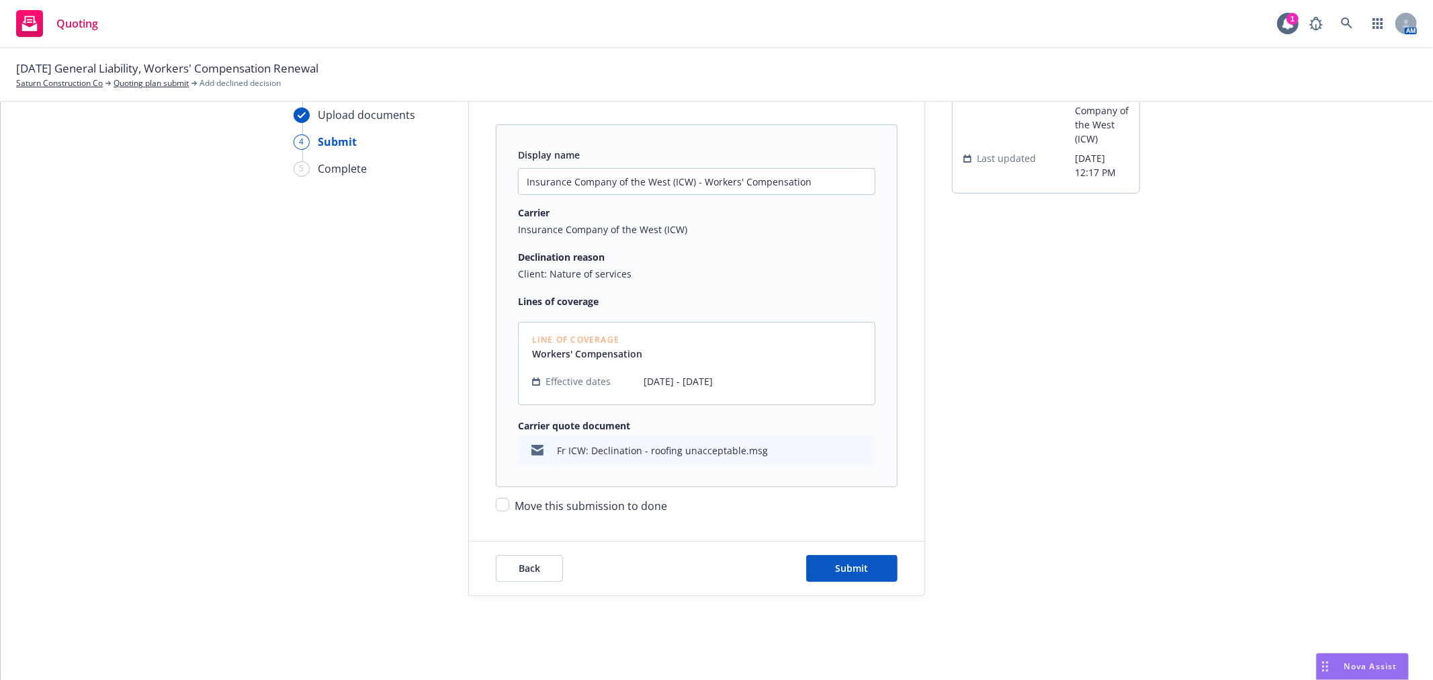
click at [617, 508] on span "Move this submission to done" at bounding box center [591, 505] width 152 height 15
click at [509, 508] on input "Move this submission to done" at bounding box center [502, 504] width 13 height 13
checkbox input "true"
click at [872, 564] on button "Submit" at bounding box center [851, 568] width 91 height 27
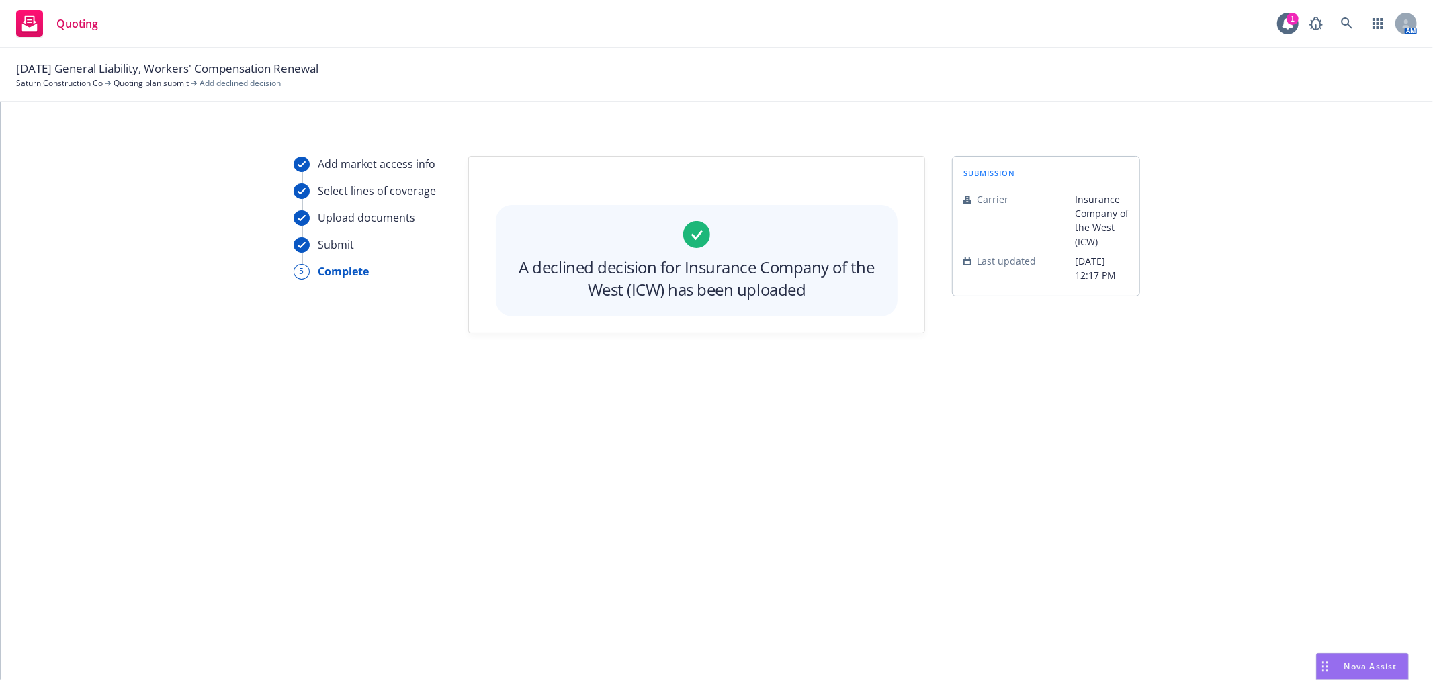
scroll to position [0, 0]
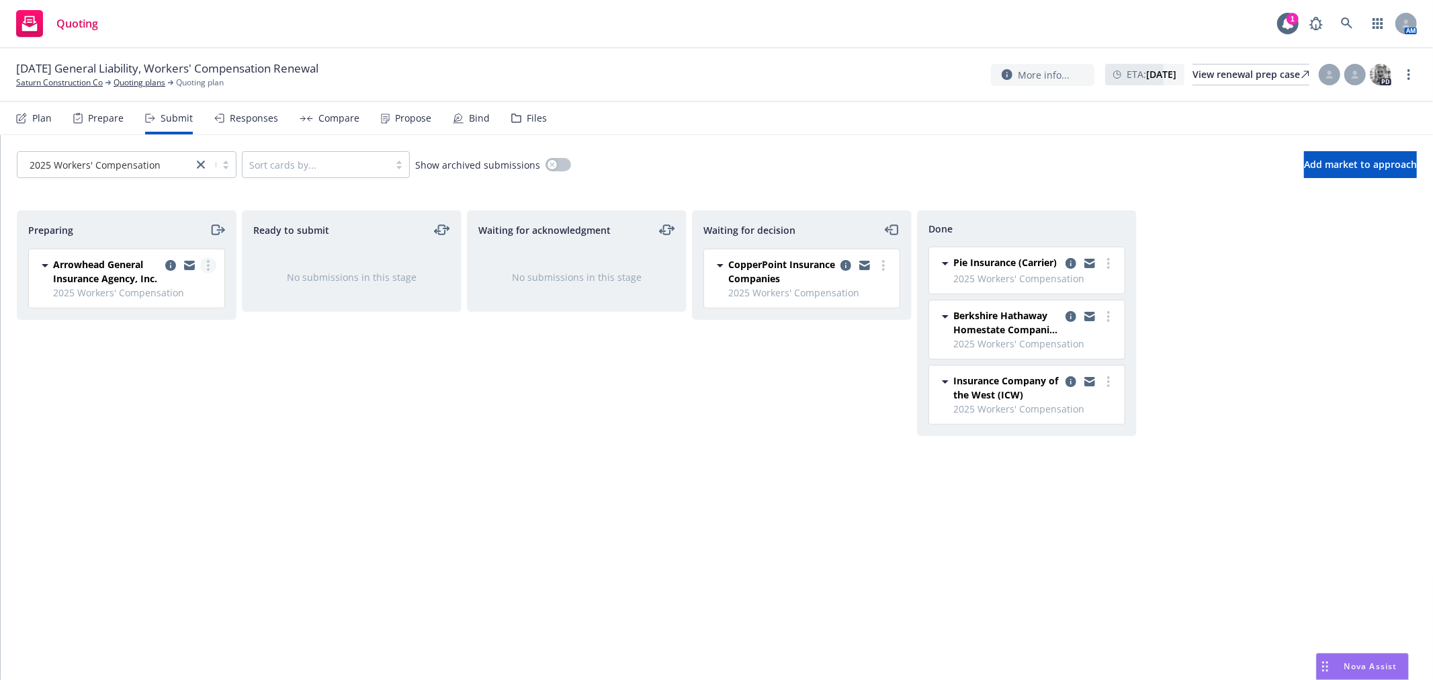
click at [209, 257] on link "more" at bounding box center [208, 265] width 16 height 16
click at [197, 325] on span "Log acknowledgement" at bounding box center [147, 320] width 132 height 13
